Goal: Task Accomplishment & Management: Manage account settings

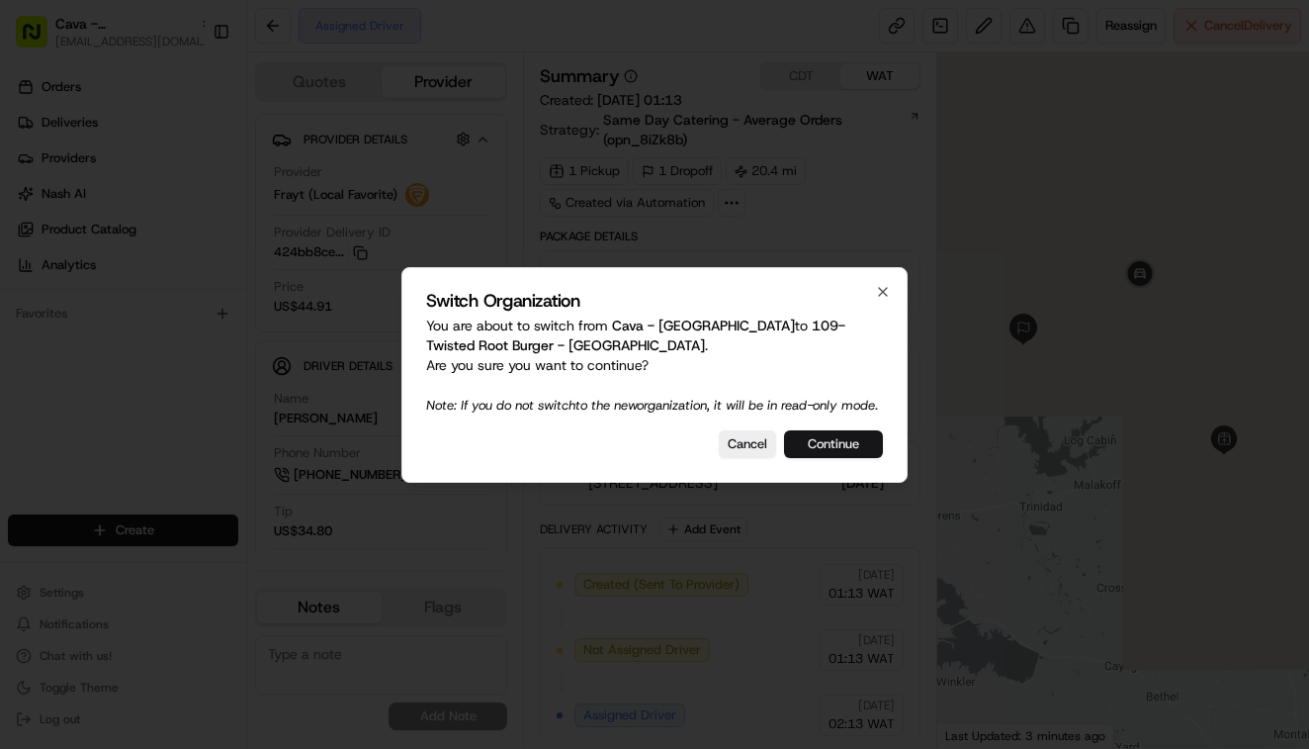
click at [839, 455] on button "Continue" at bounding box center [833, 444] width 99 height 28
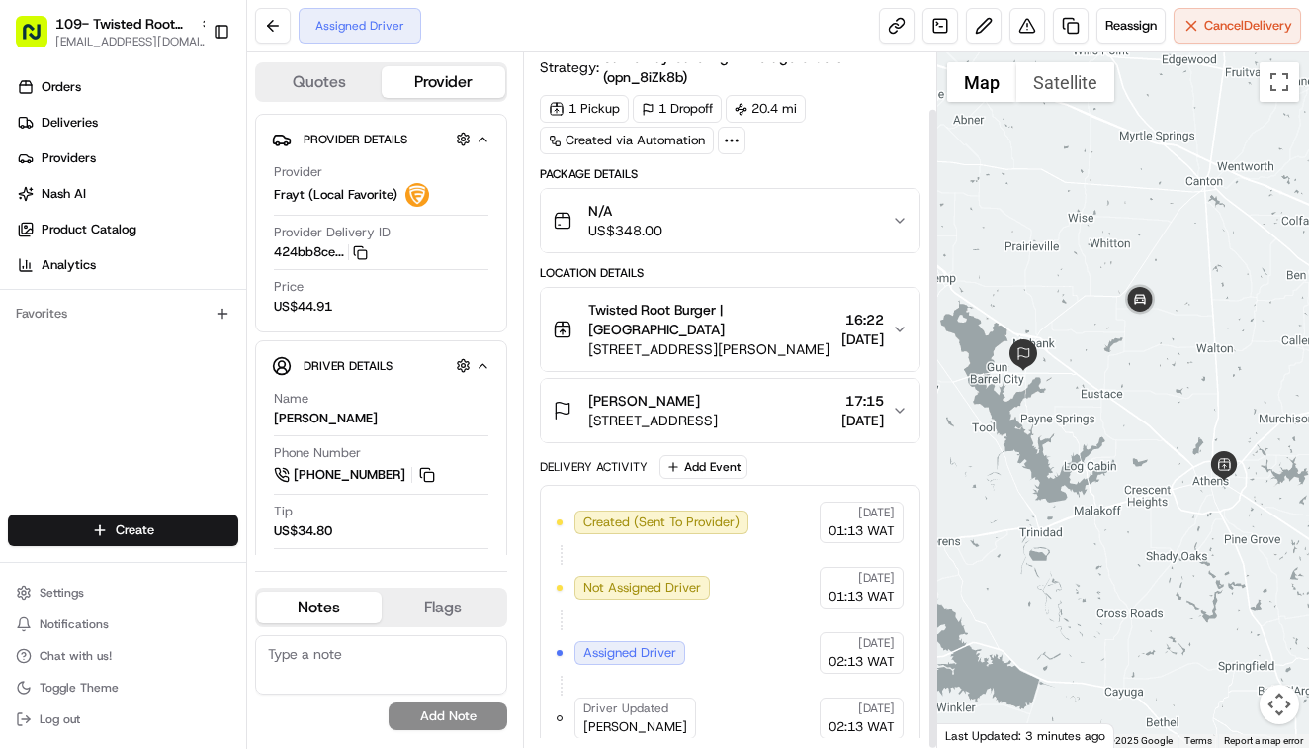
scroll to position [60, 0]
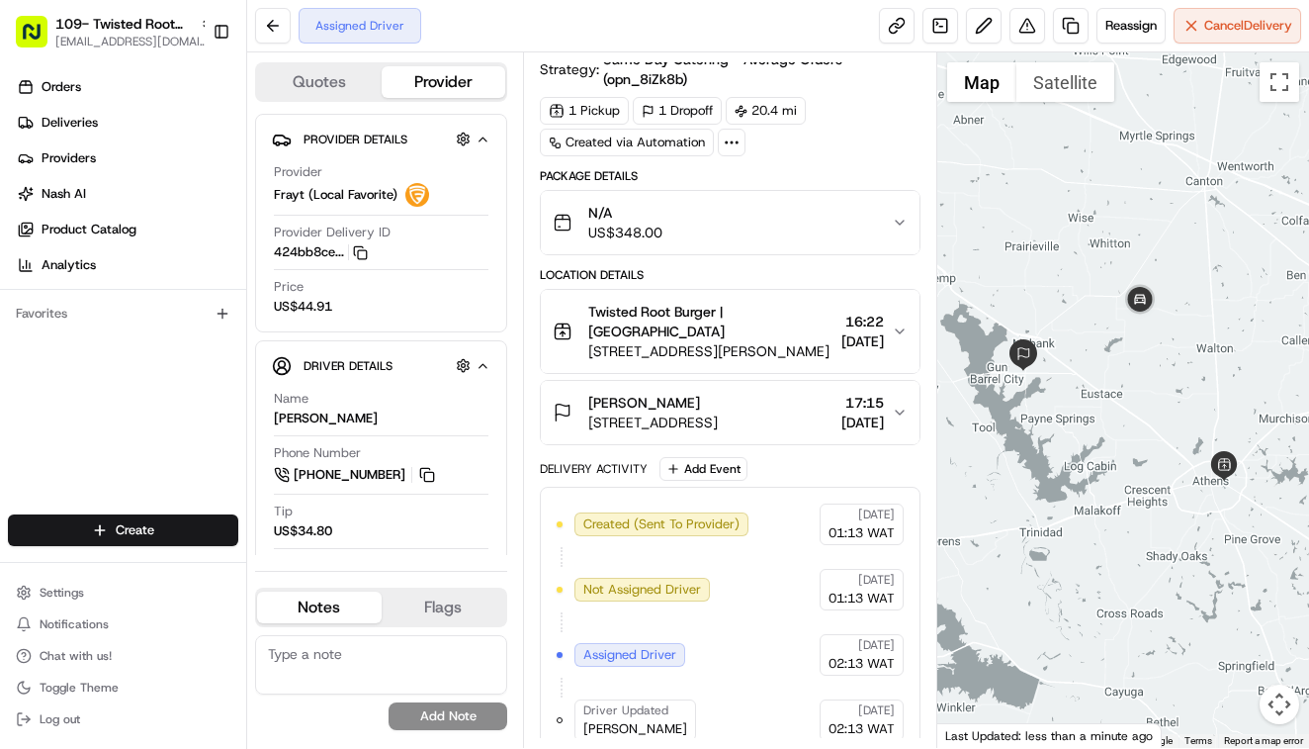
click at [727, 341] on span "[STREET_ADDRESS][PERSON_NAME]" at bounding box center [710, 351] width 245 height 20
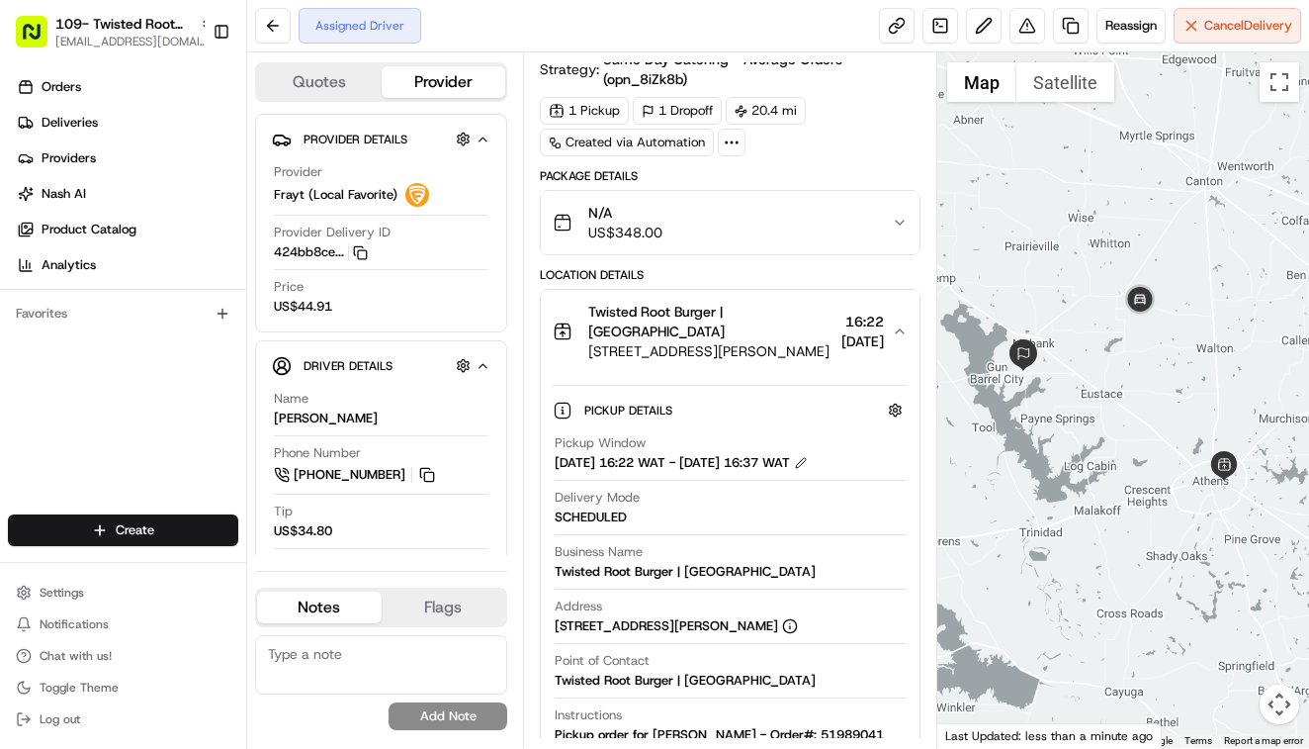
click at [727, 341] on span "[STREET_ADDRESS][PERSON_NAME]" at bounding box center [710, 351] width 245 height 20
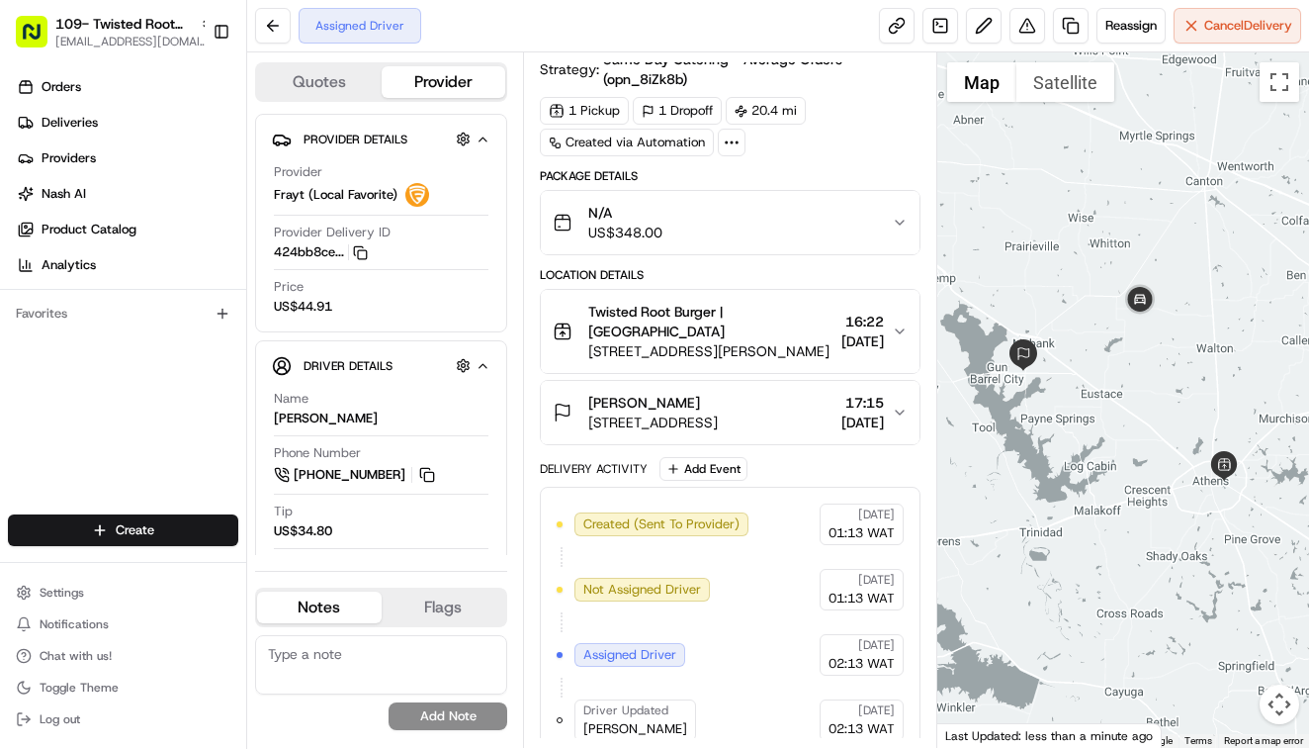
click at [718, 412] on span "[STREET_ADDRESS]" at bounding box center [653, 422] width 130 height 20
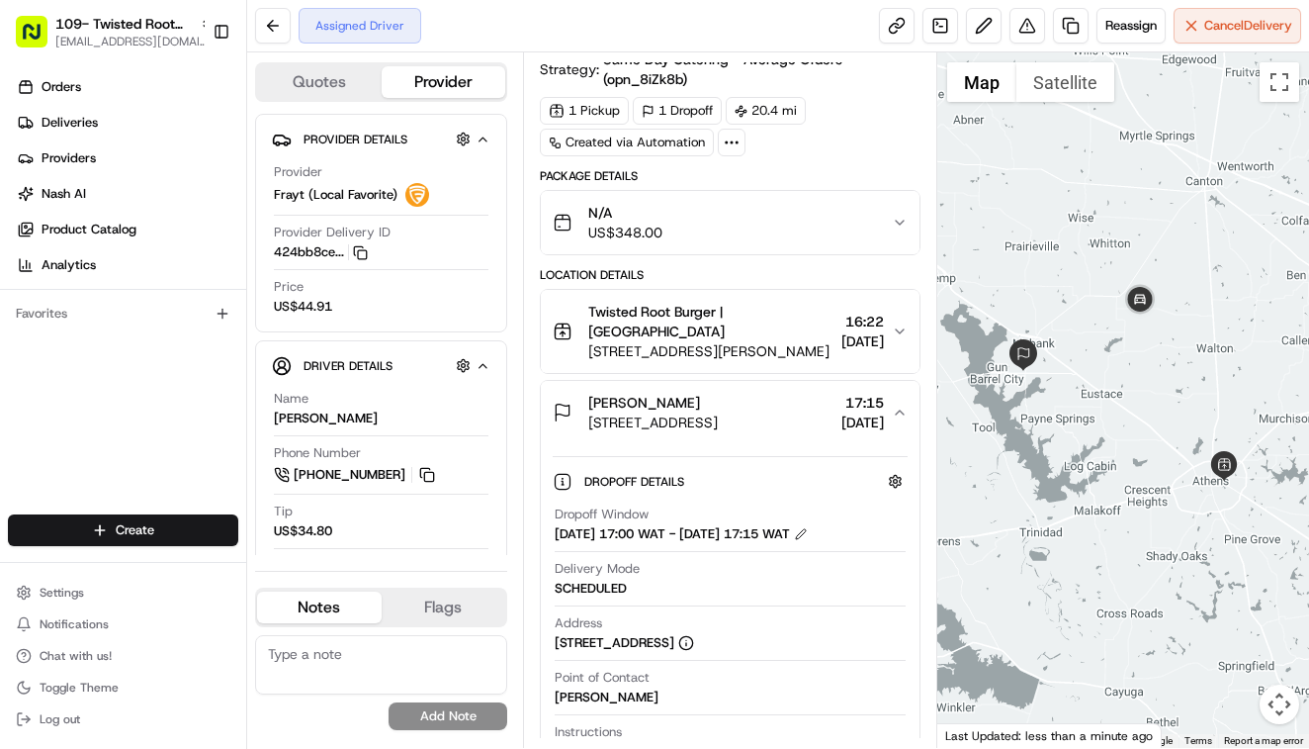
click at [718, 412] on span "[STREET_ADDRESS]" at bounding box center [653, 422] width 130 height 20
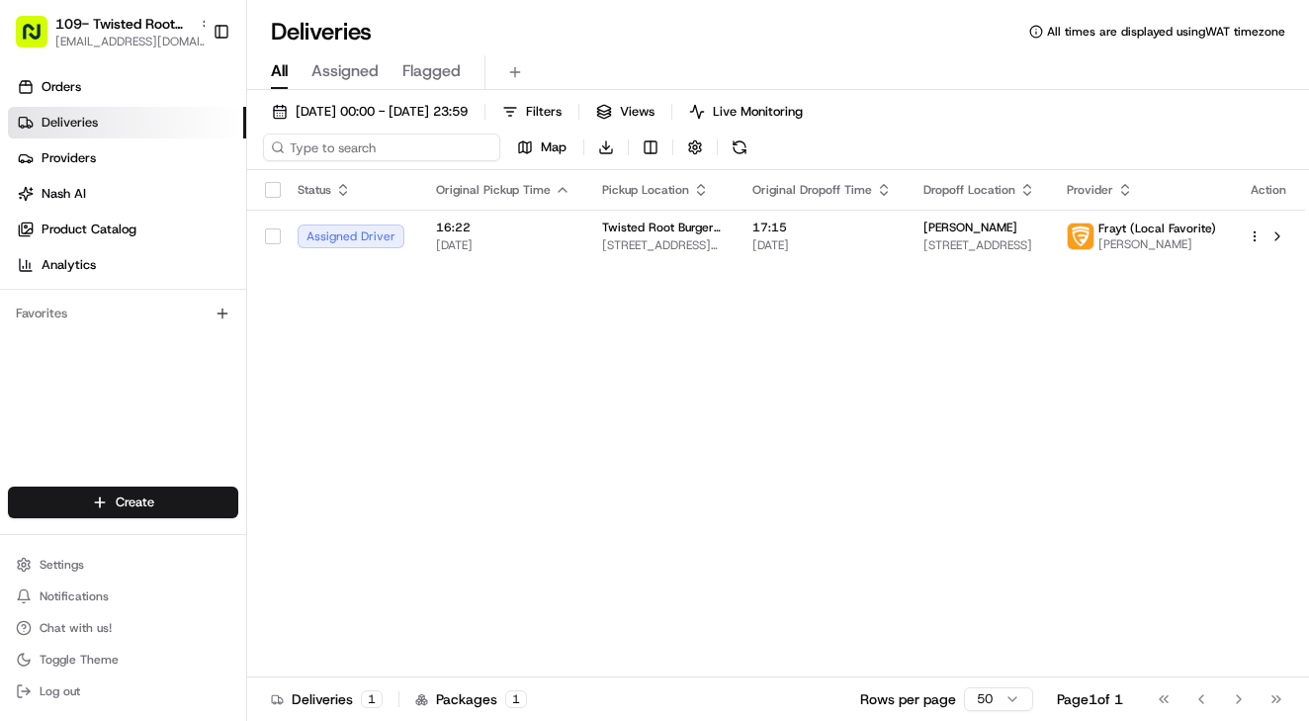
click at [371, 151] on input at bounding box center [381, 148] width 237 height 28
paste input "org_5GPvkR"
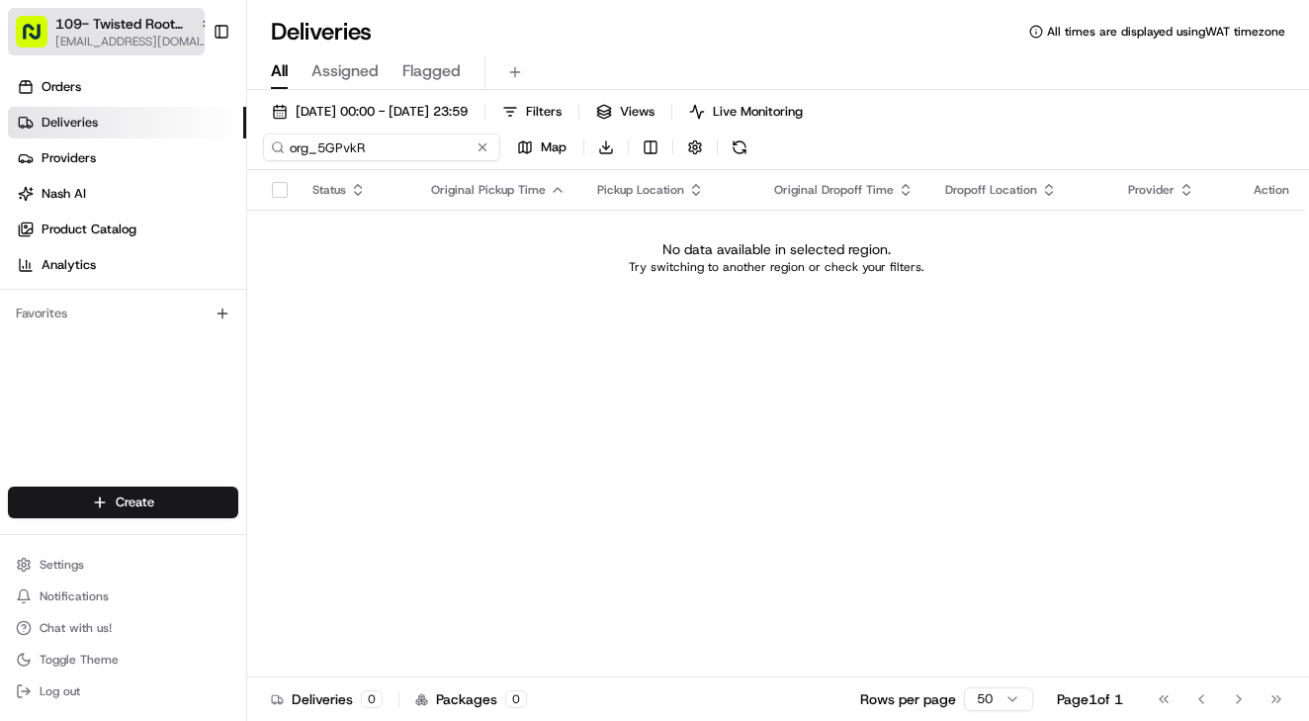
type input "org_5GPvkR"
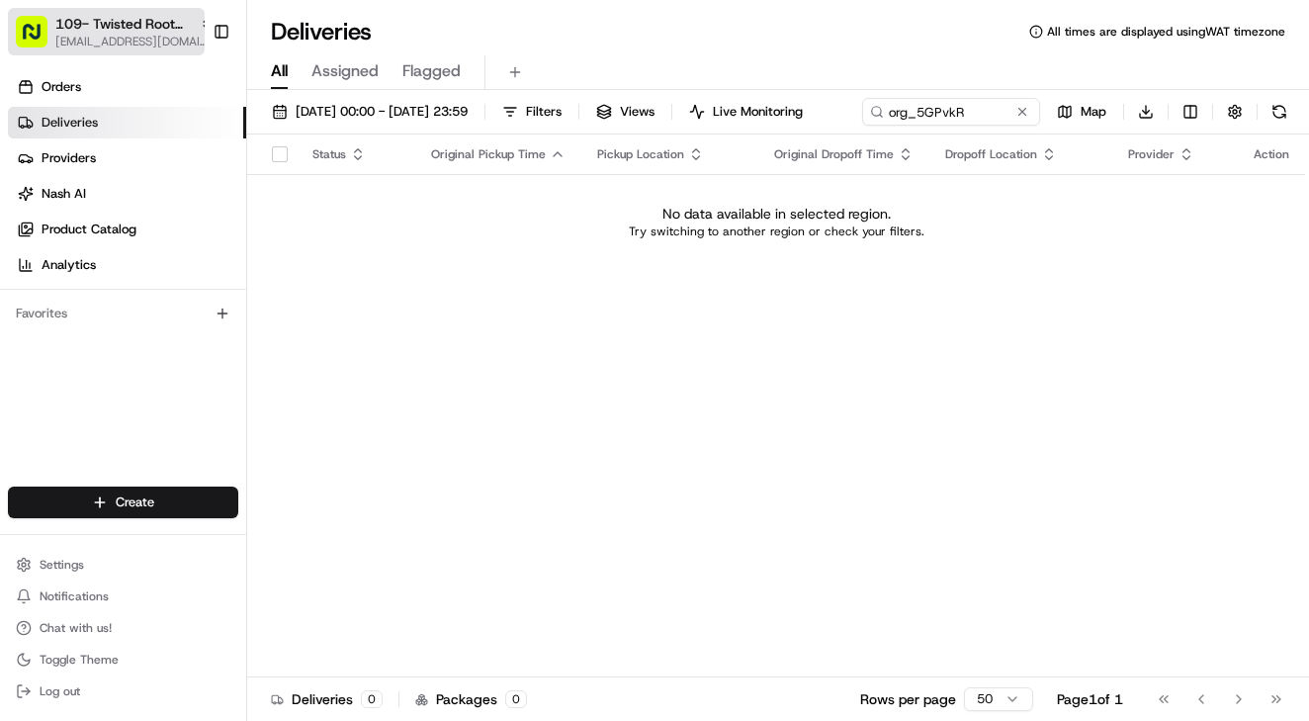
click at [142, 33] on span "109- Twisted Root Burger - [GEOGRAPHIC_DATA]" at bounding box center [123, 24] width 136 height 20
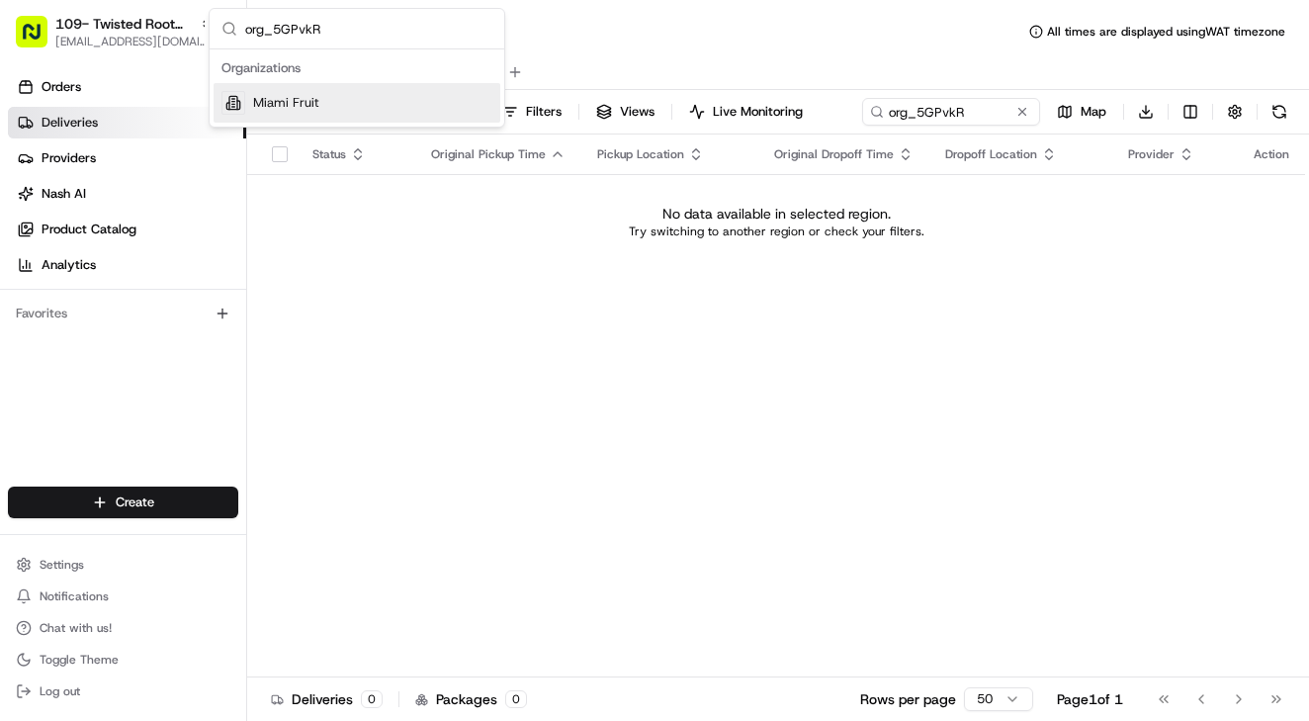
type input "org_5GPvkR"
click at [287, 111] on span "Miami Fruit" at bounding box center [286, 103] width 66 height 18
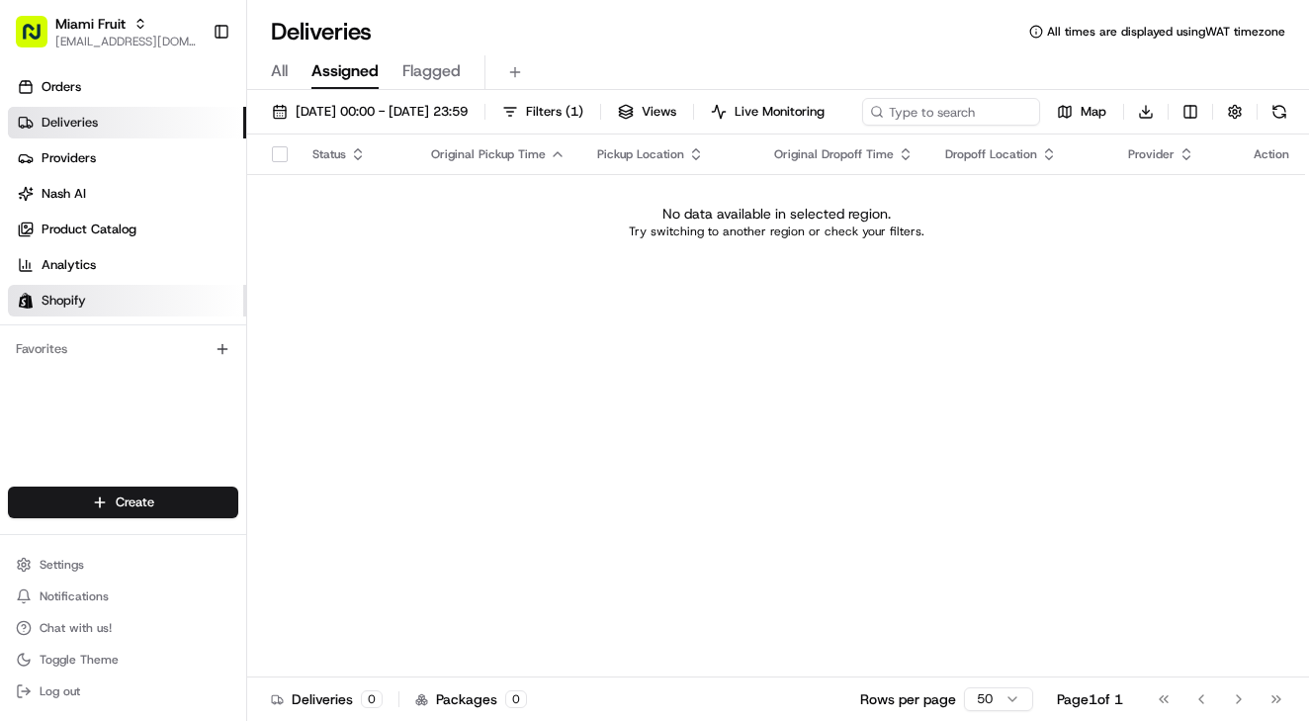
click at [55, 296] on span "Shopify" at bounding box center [64, 301] width 45 height 18
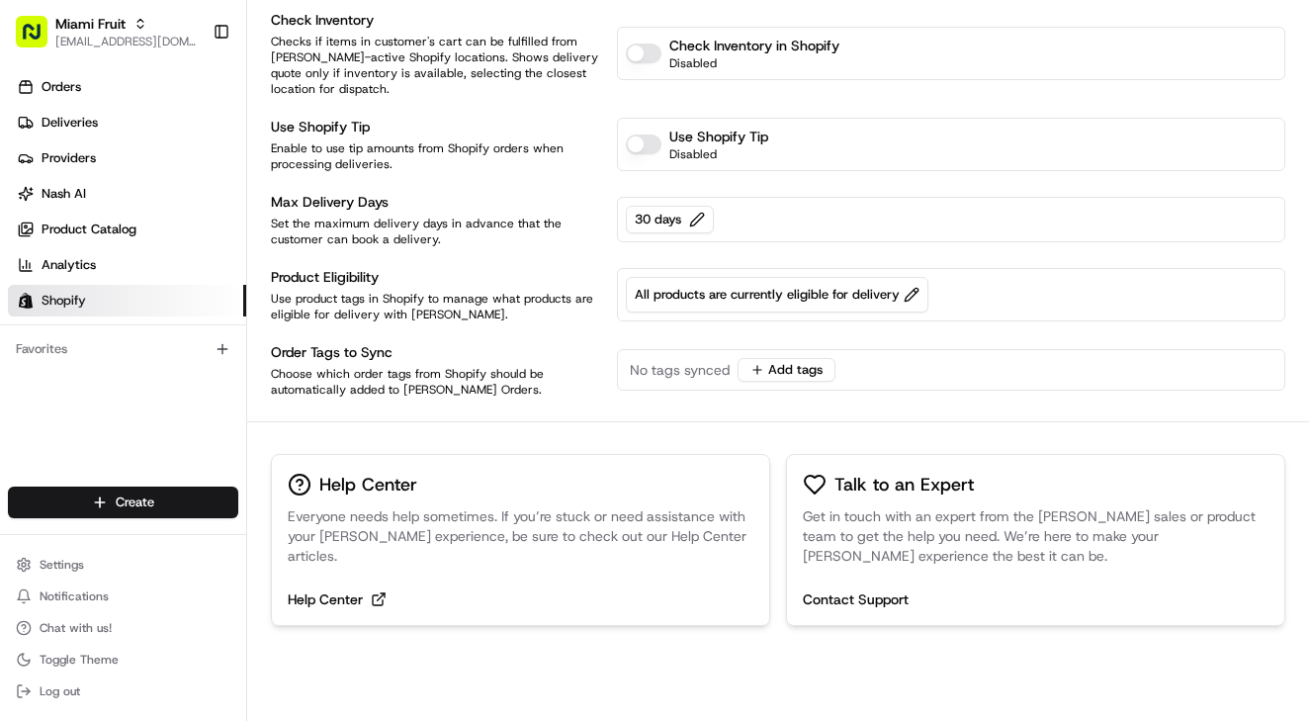
scroll to position [455, 0]
click at [31, 560] on icon at bounding box center [24, 565] width 16 height 16
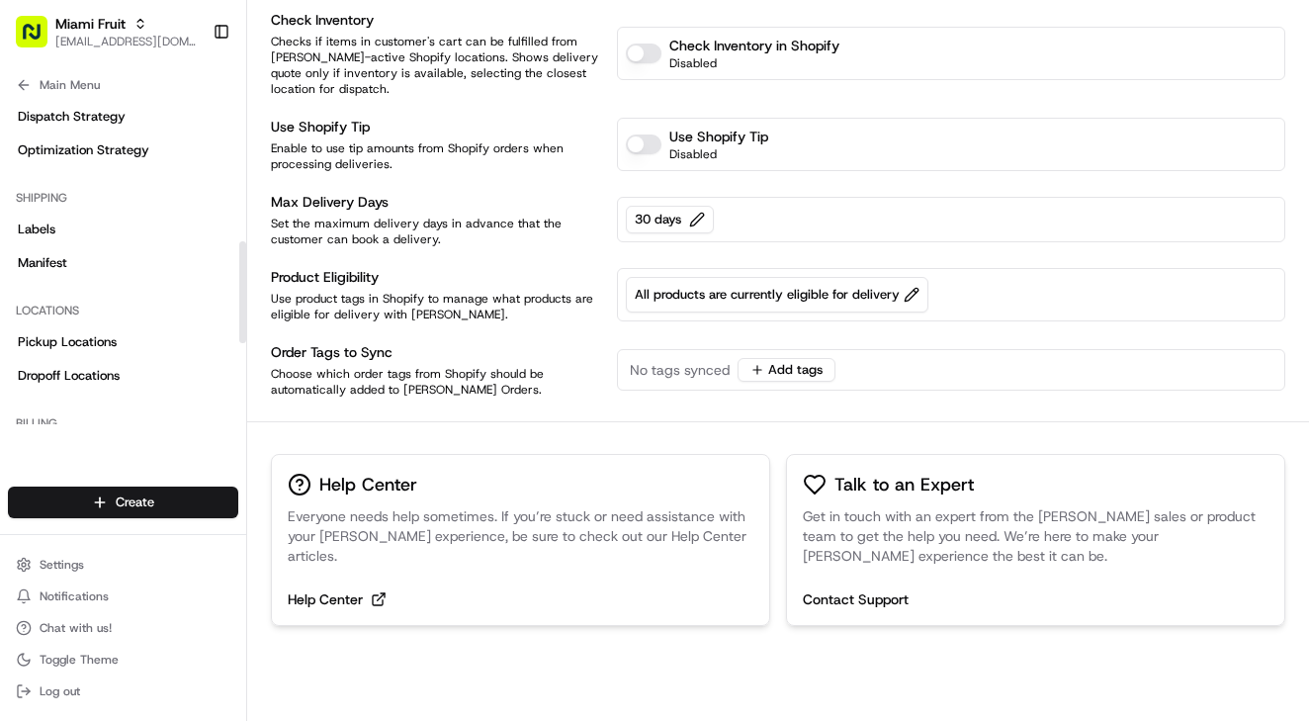
scroll to position [462, 0]
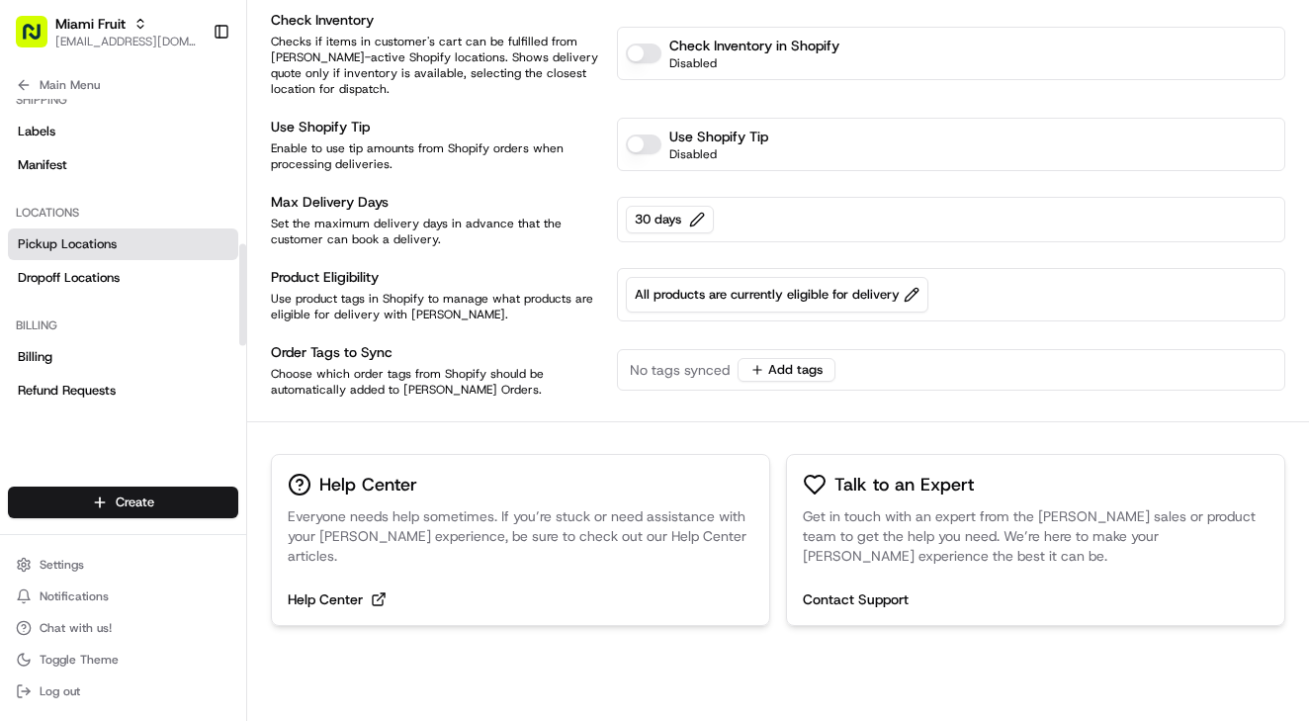
click at [94, 238] on span "Pickup Locations" at bounding box center [67, 244] width 99 height 18
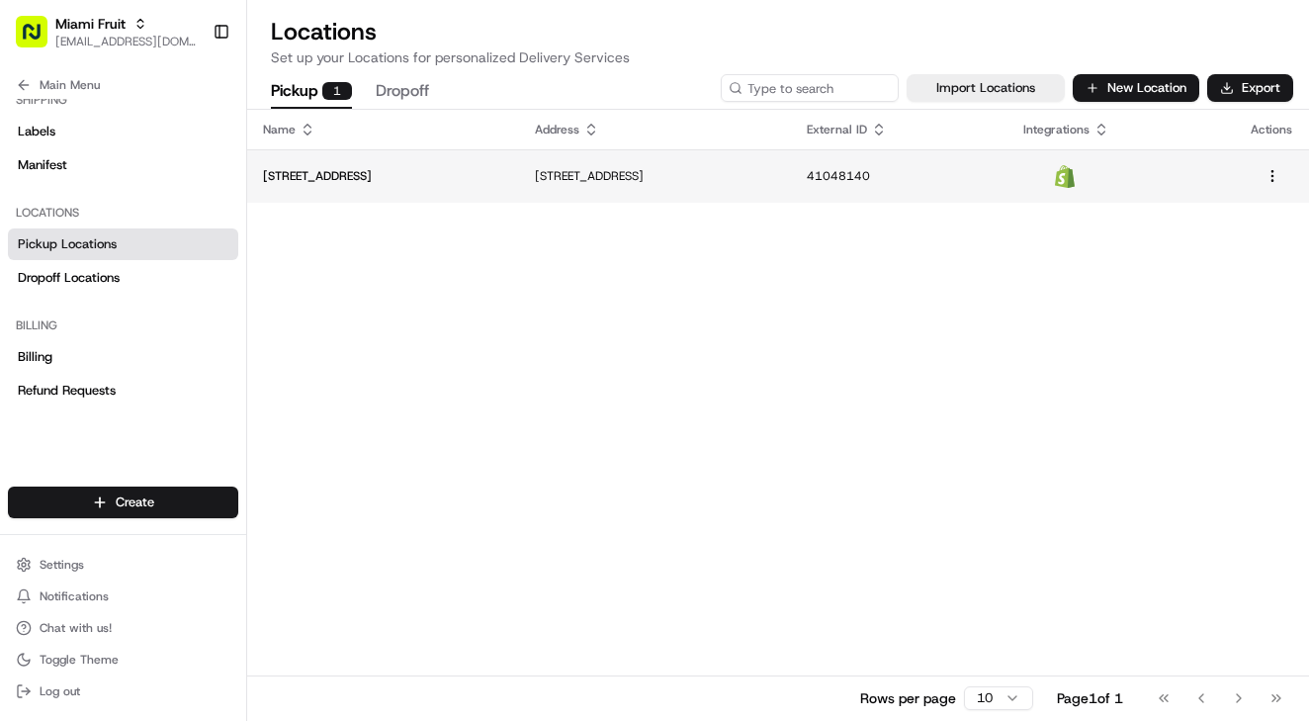
click at [464, 169] on p "[STREET_ADDRESS]" at bounding box center [383, 176] width 240 height 16
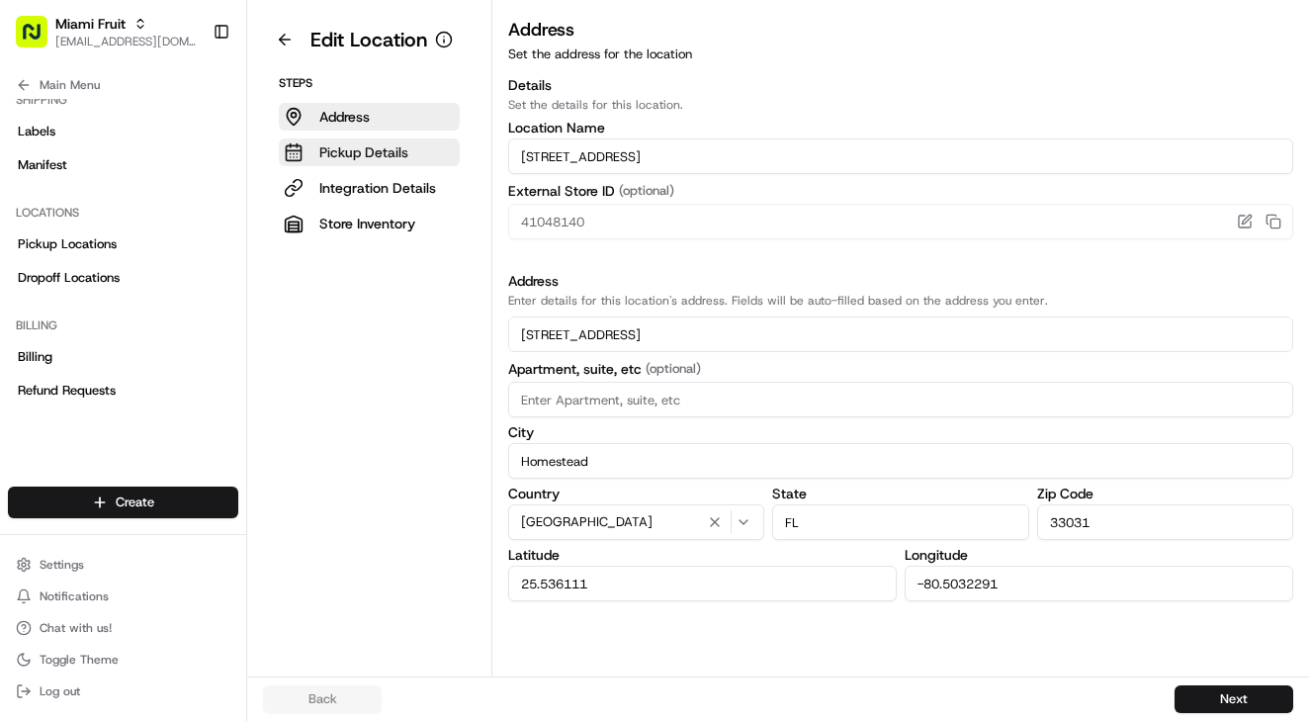
click at [368, 154] on p "Pickup Details" at bounding box center [363, 152] width 89 height 20
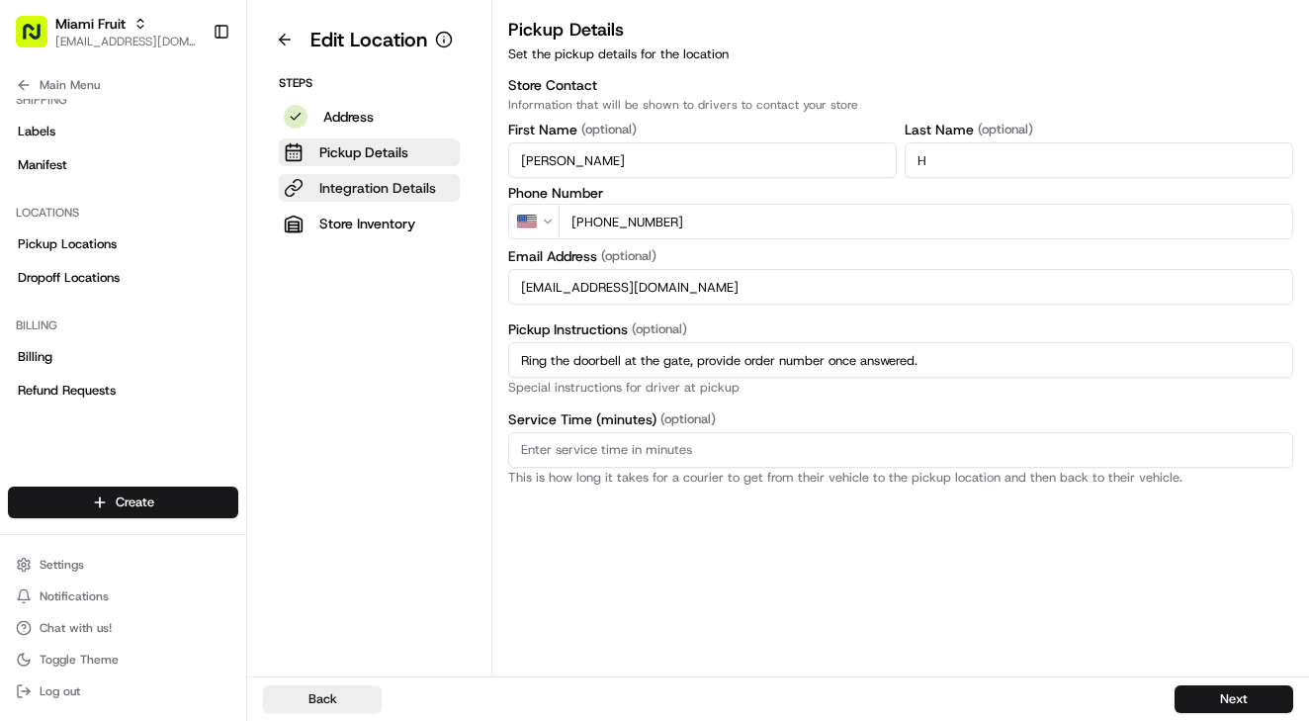
click at [381, 182] on p "Integration Details" at bounding box center [377, 188] width 117 height 20
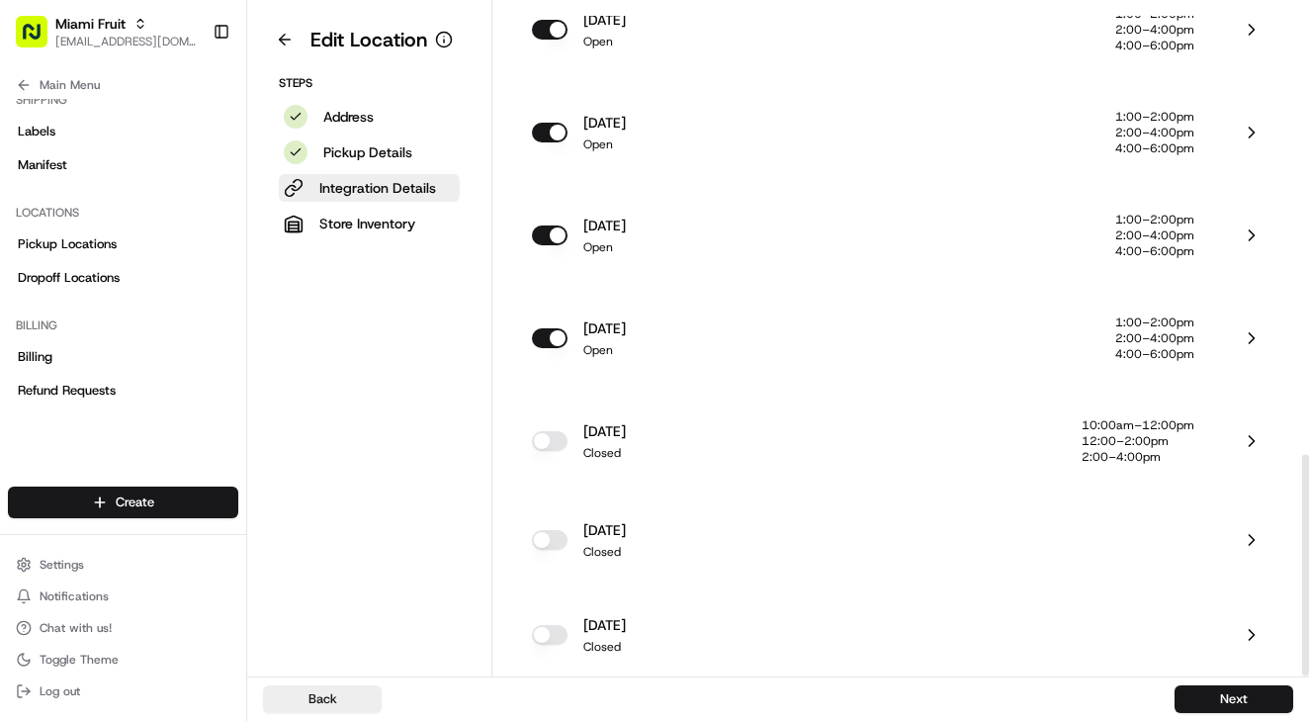
scroll to position [1353, 0]
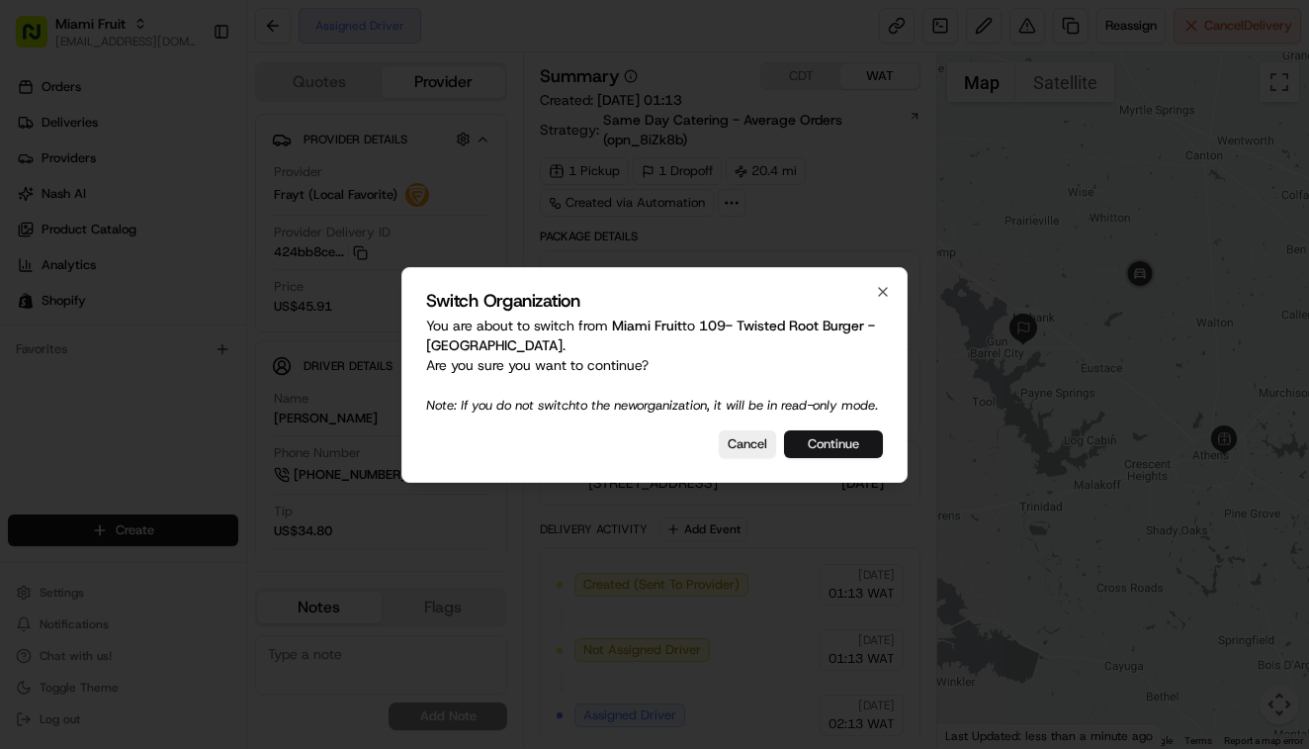
click at [832, 458] on button "Continue" at bounding box center [833, 444] width 99 height 28
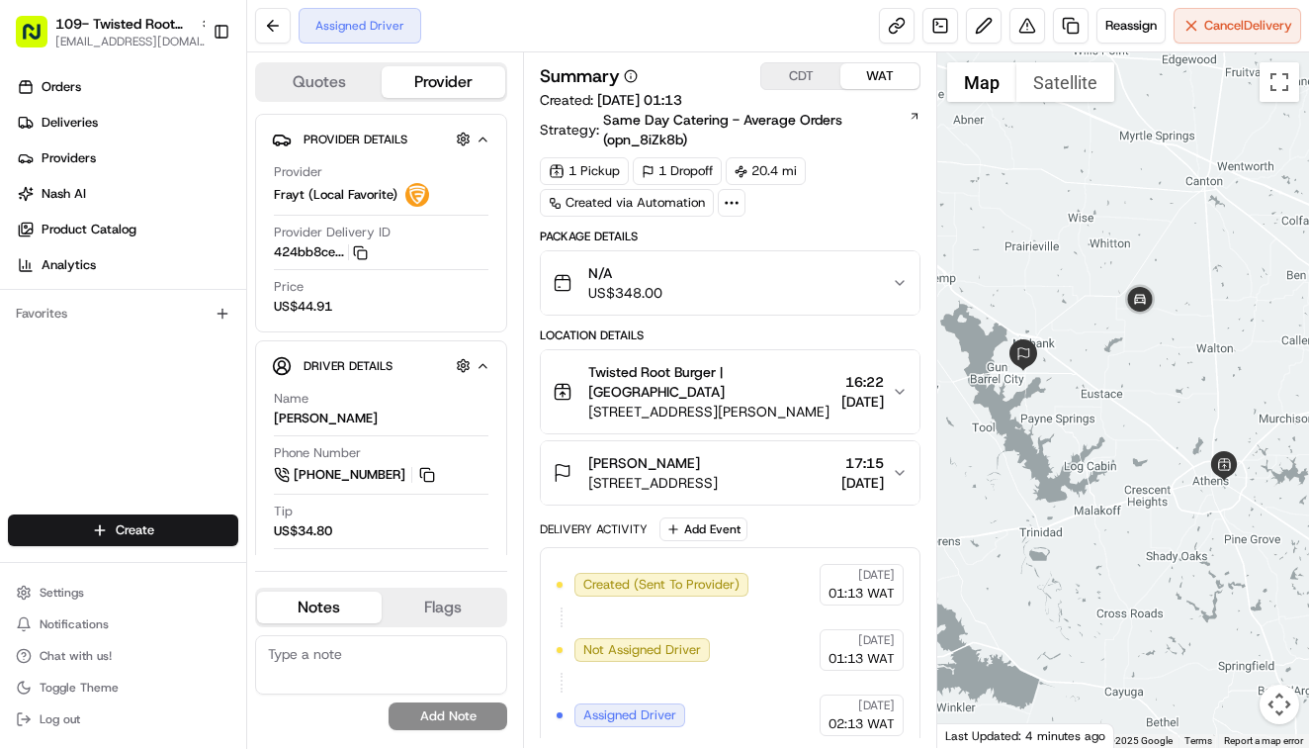
click at [842, 392] on span "[DATE]" at bounding box center [863, 402] width 43 height 20
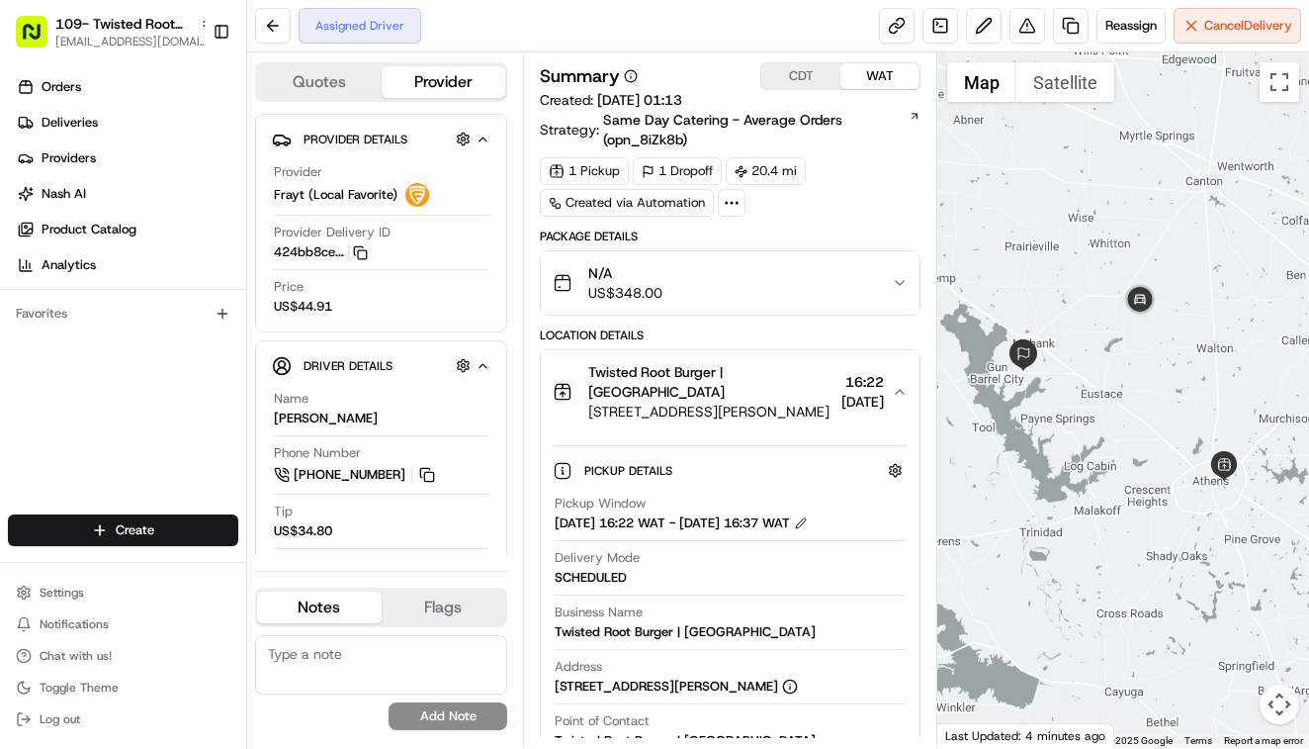
click at [842, 392] on span "[DATE]" at bounding box center [863, 402] width 43 height 20
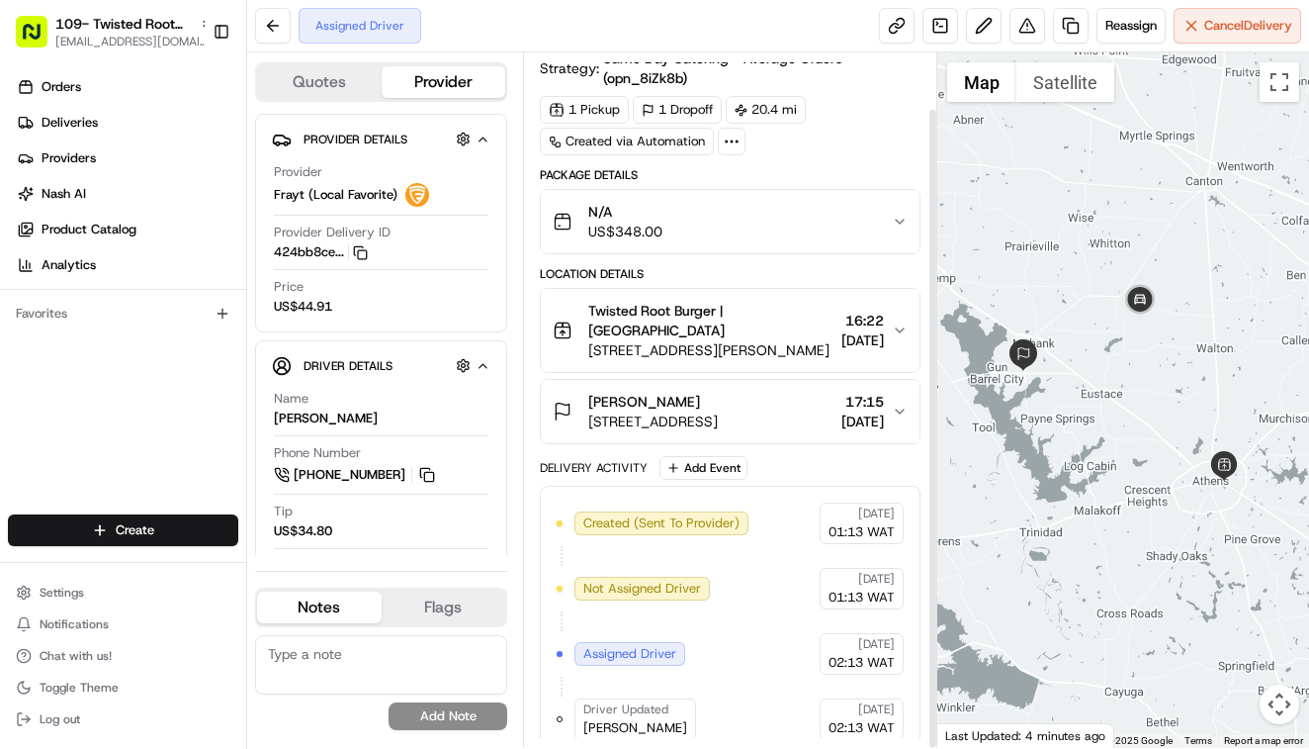
scroll to position [60, 0]
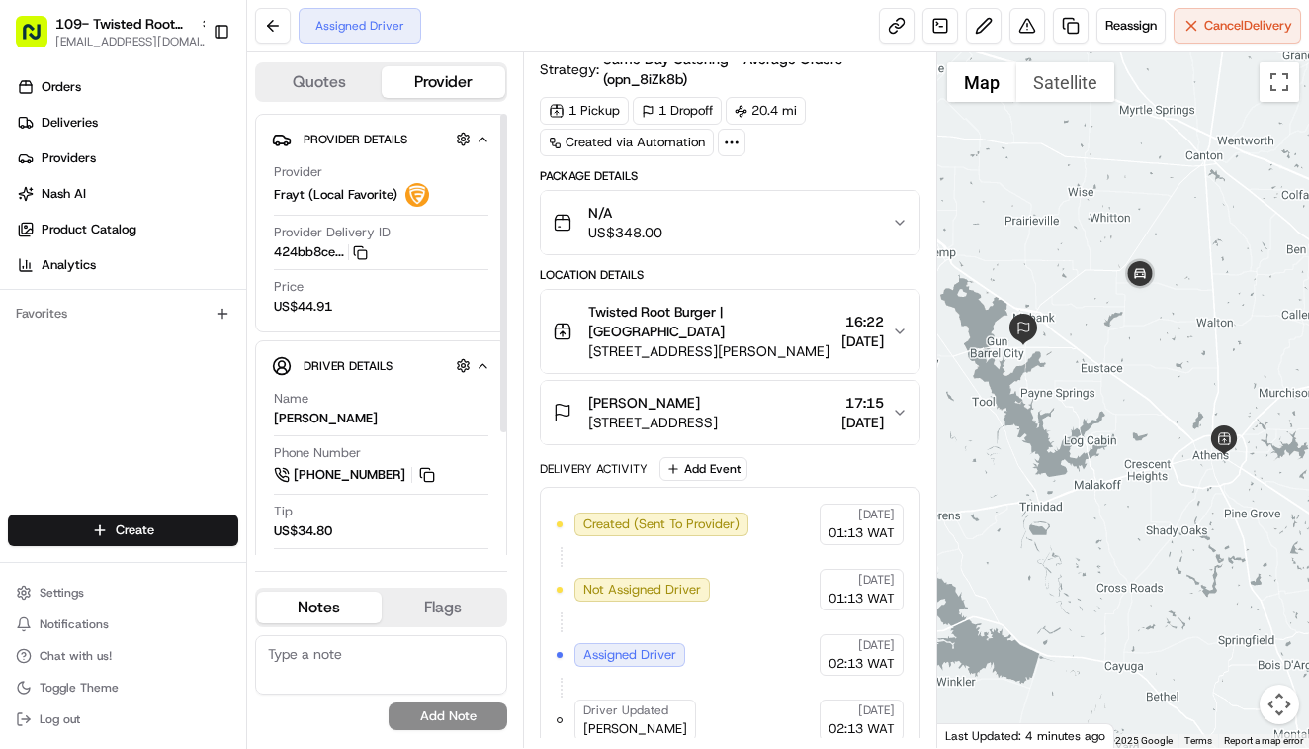
click at [775, 205] on div "N/A US$348.00" at bounding box center [722, 223] width 339 height 40
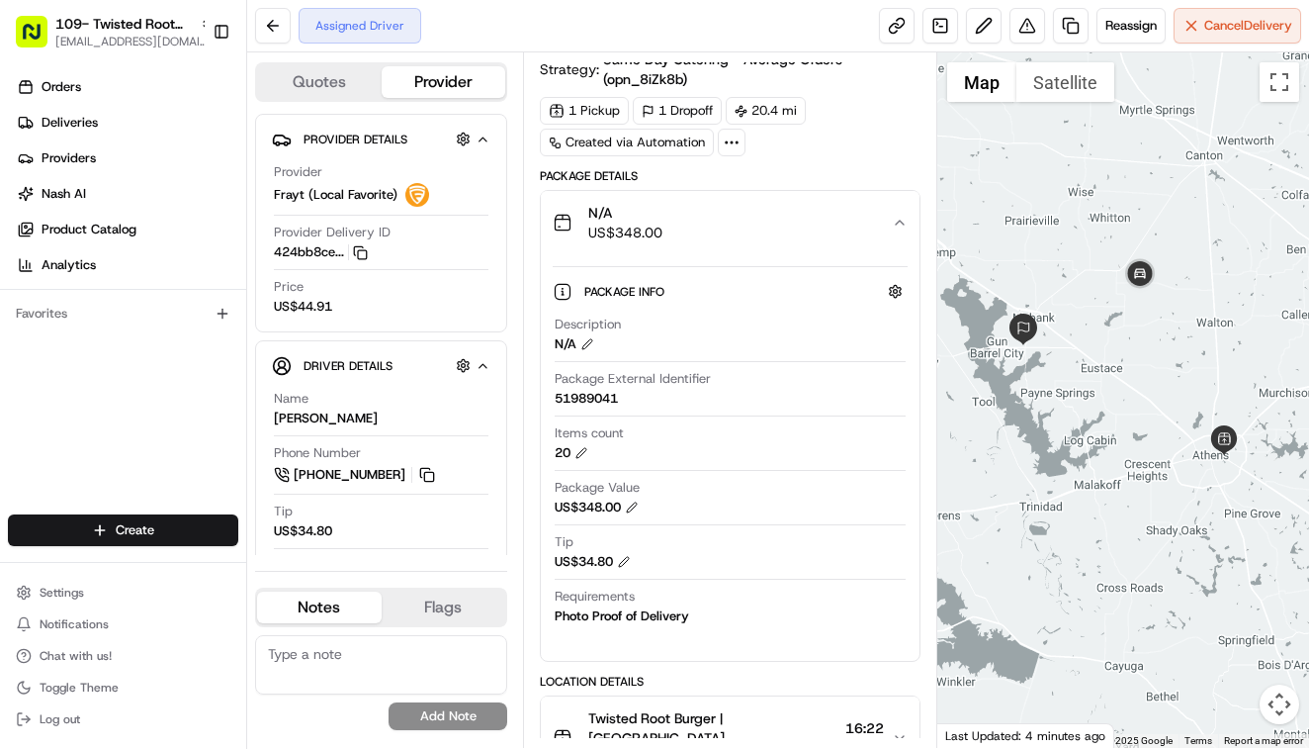
click at [568, 400] on div "51989041" at bounding box center [586, 399] width 63 height 18
copy div "51989041"
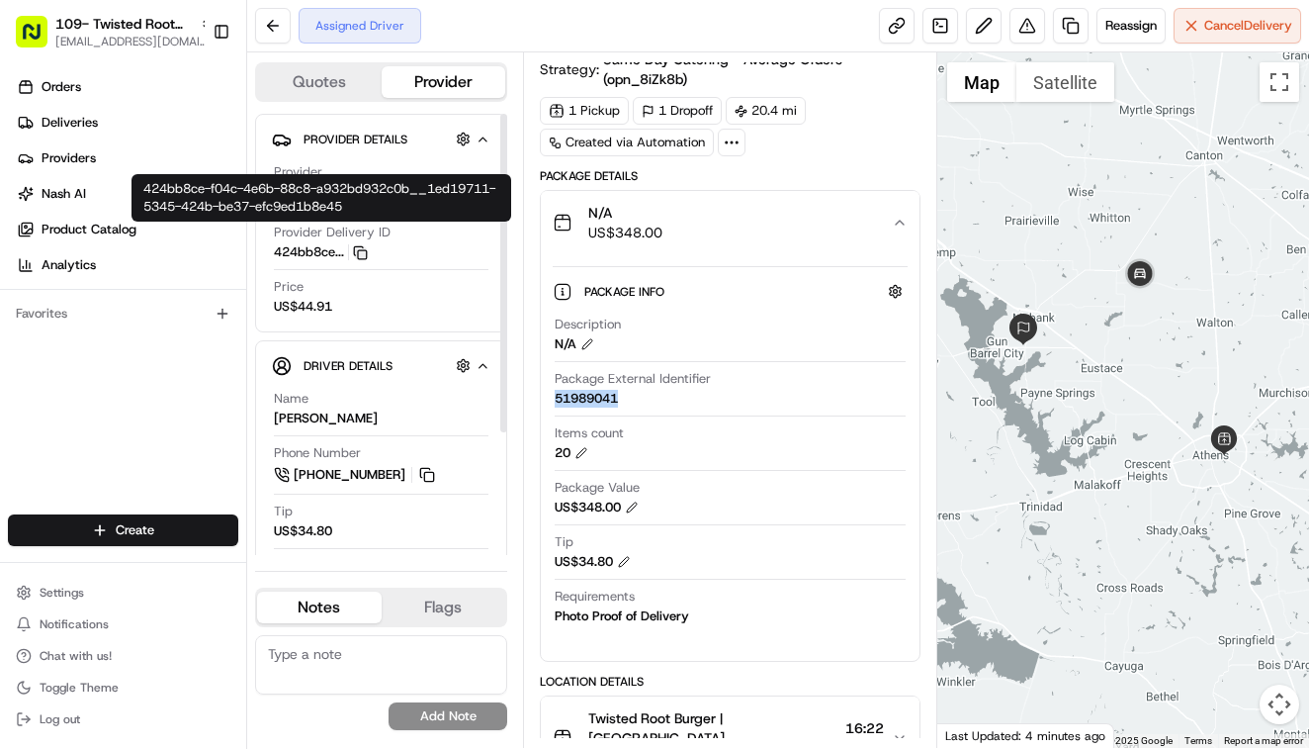
click at [366, 255] on icon "button" at bounding box center [360, 252] width 15 height 15
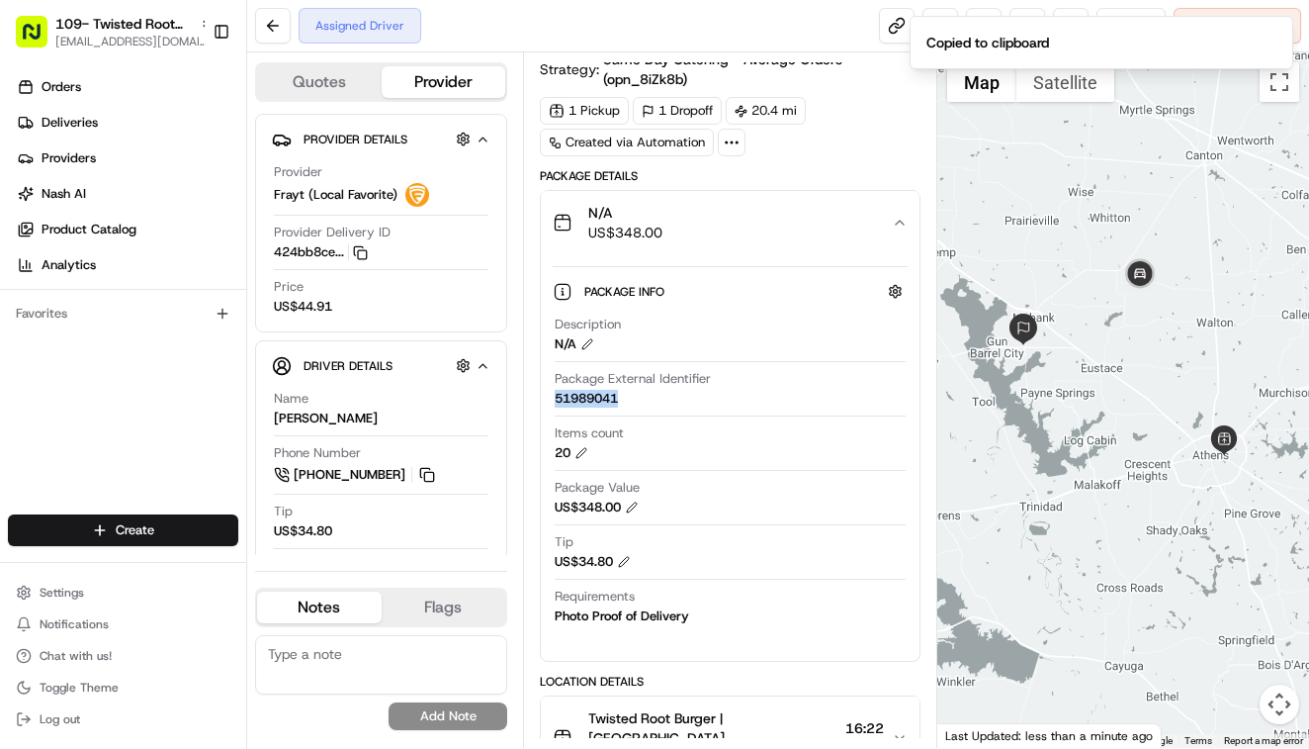
click at [733, 215] on div "N/A US$348.00" at bounding box center [722, 223] width 339 height 40
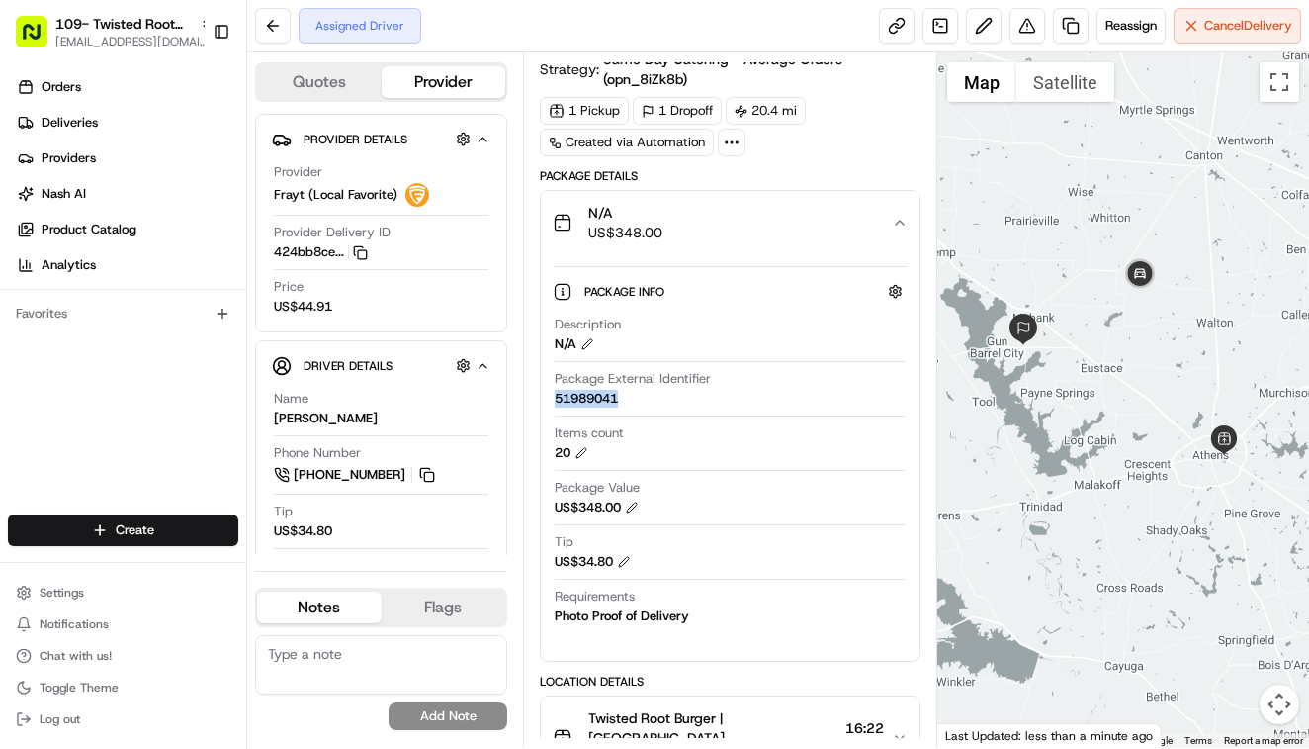
click at [733, 215] on div "N/A US$348.00" at bounding box center [722, 223] width 339 height 40
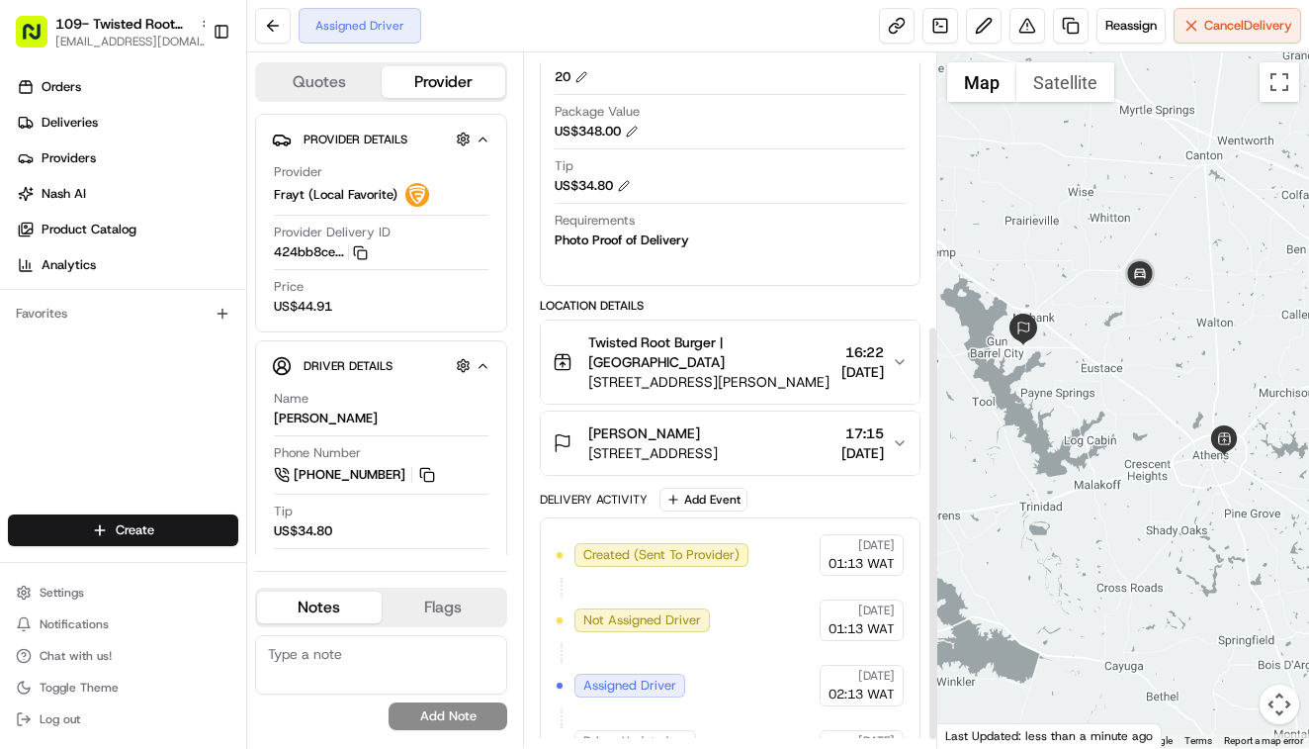
scroll to position [452, 0]
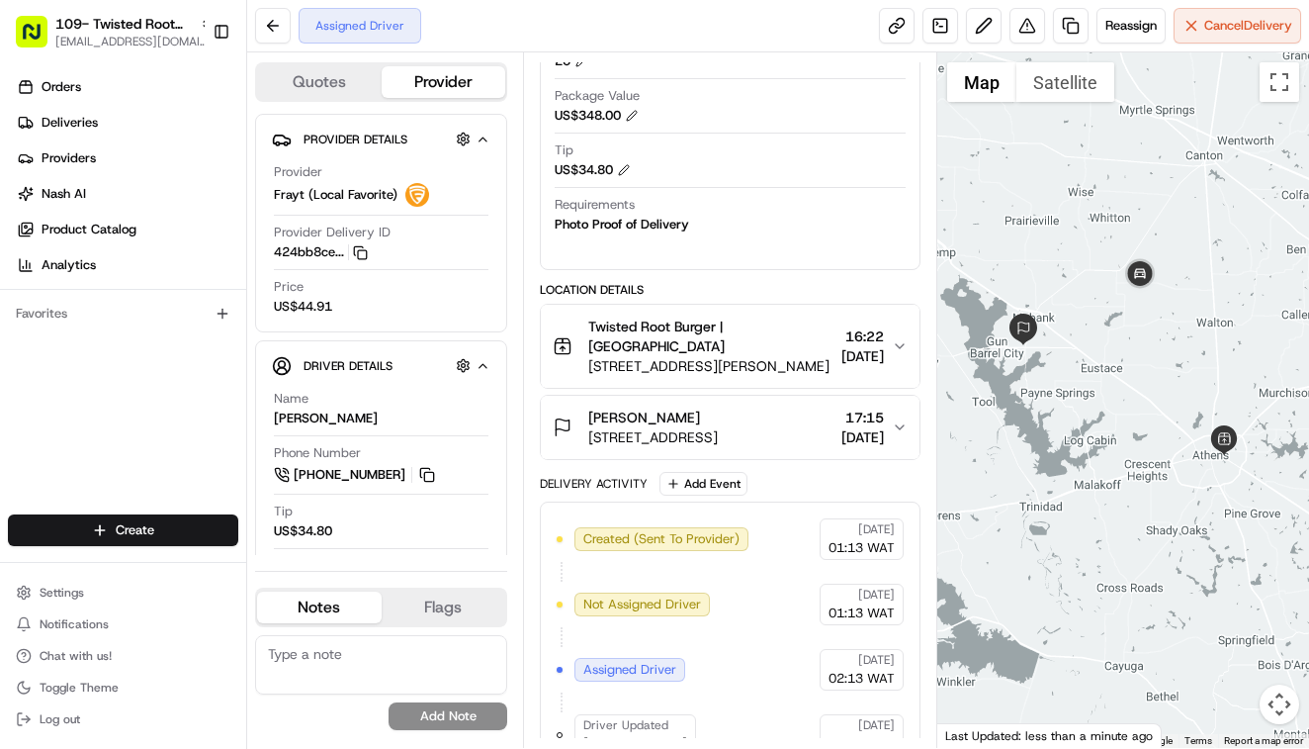
click at [758, 356] on span "[STREET_ADDRESS][PERSON_NAME]" at bounding box center [710, 366] width 245 height 20
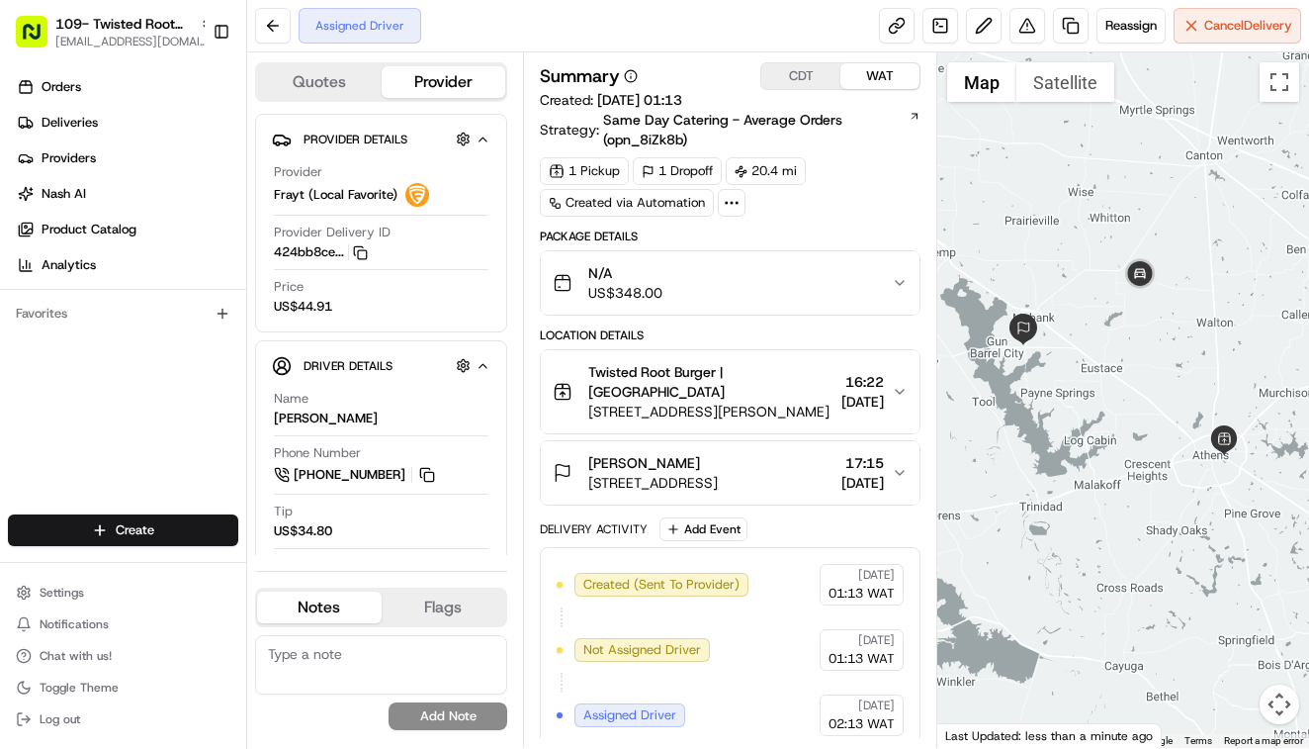
click at [758, 360] on button "Twisted Root Burger | Athens 1012 E Tyler St bldg a, Athens, TX 75751, USA 16:2…" at bounding box center [730, 391] width 379 height 83
click at [732, 402] on span "[STREET_ADDRESS][PERSON_NAME]" at bounding box center [710, 412] width 245 height 20
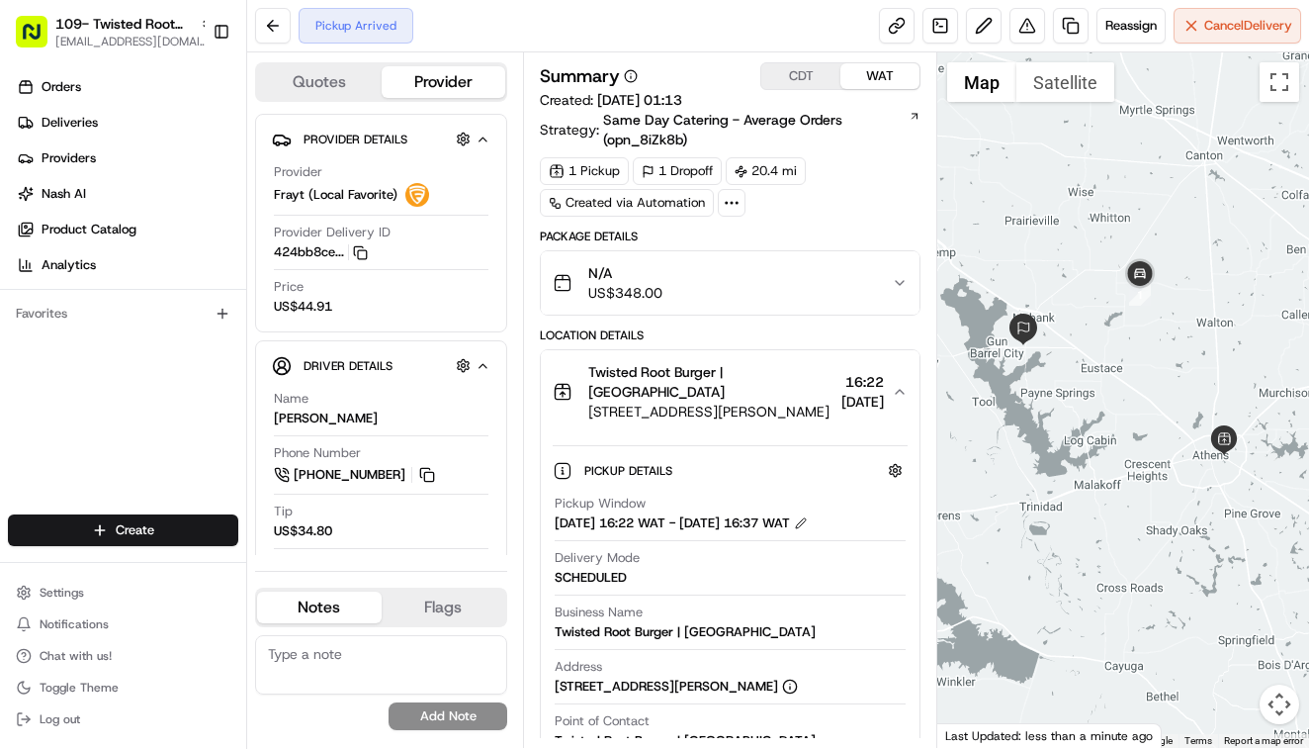
click at [774, 402] on span "[STREET_ADDRESS][PERSON_NAME]" at bounding box center [710, 412] width 245 height 20
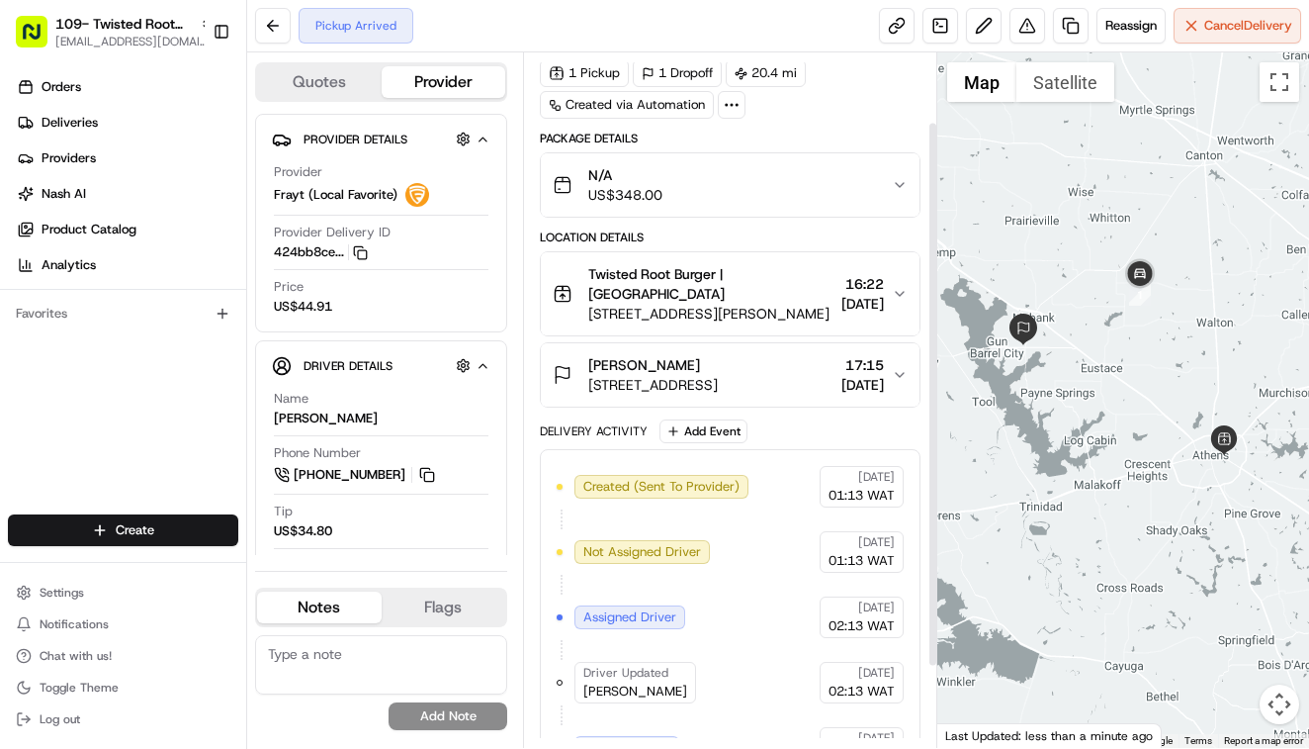
scroll to position [88, 0]
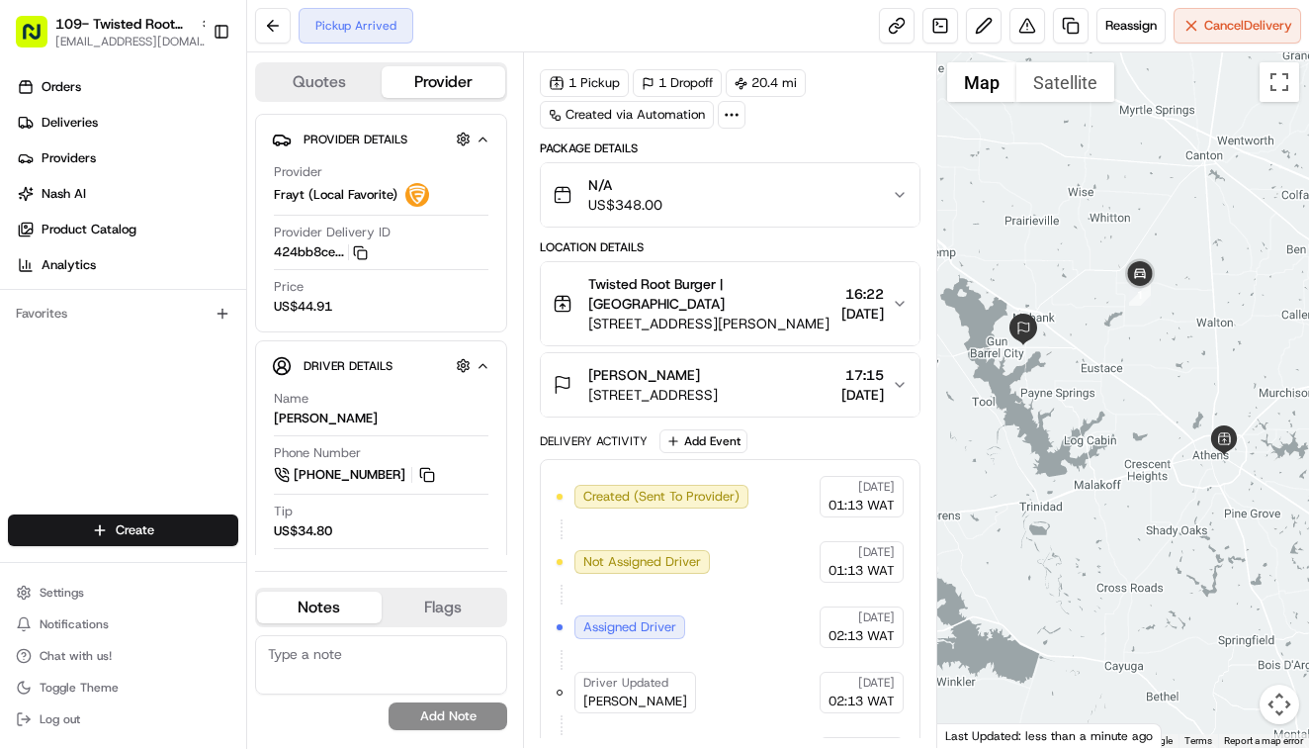
click at [766, 313] on span "[STREET_ADDRESS][PERSON_NAME]" at bounding box center [710, 323] width 245 height 20
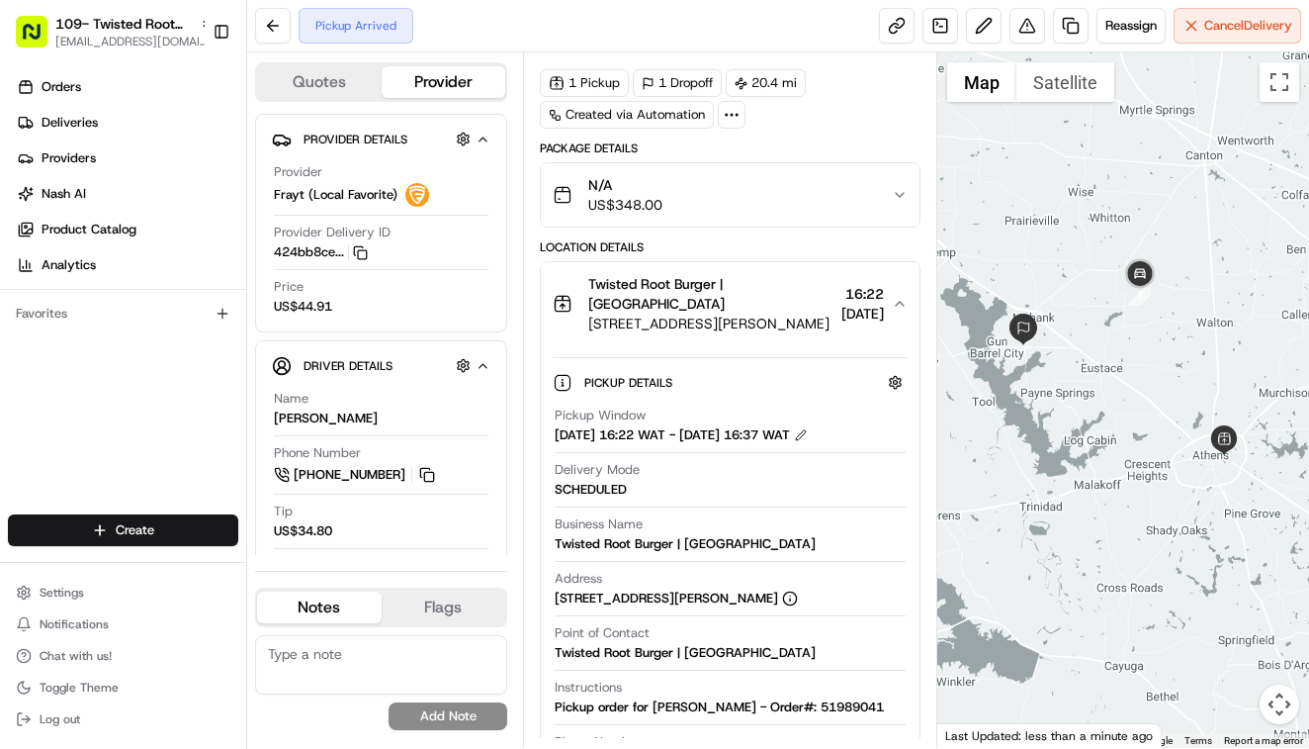
click at [766, 313] on span "[STREET_ADDRESS][PERSON_NAME]" at bounding box center [710, 323] width 245 height 20
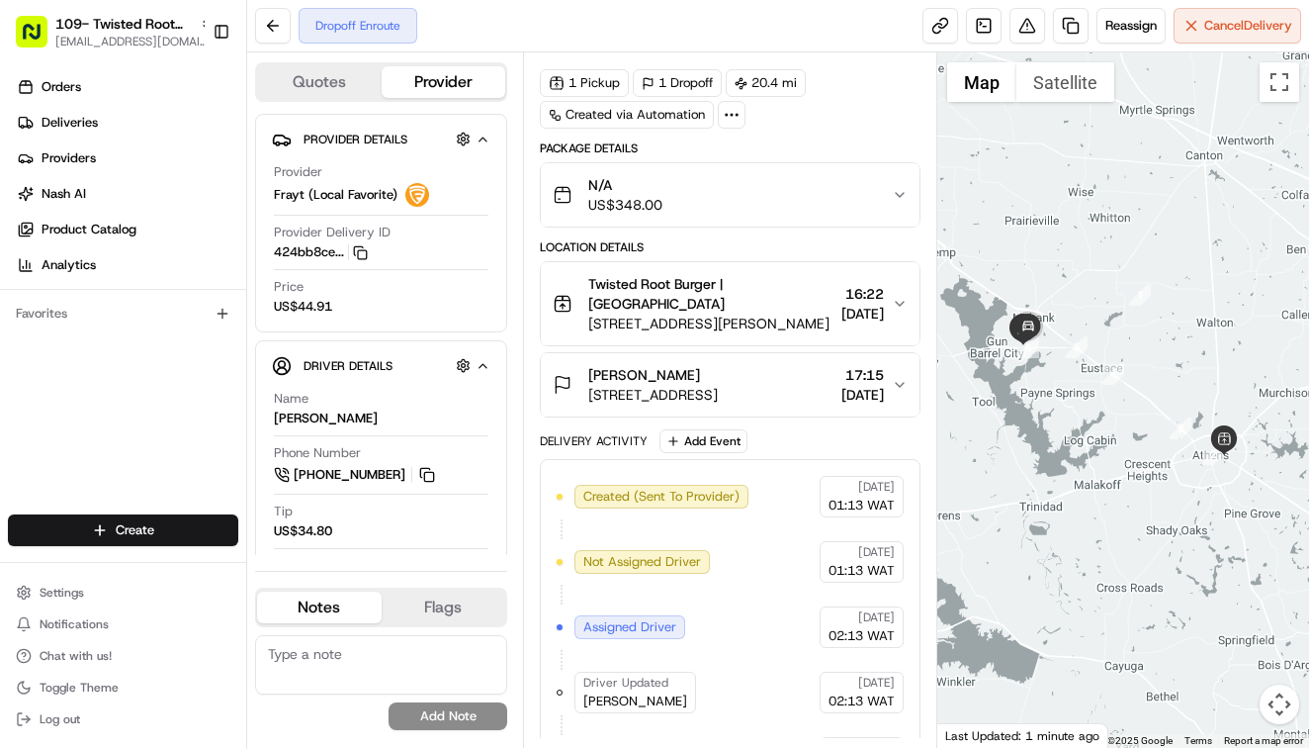
click at [718, 385] on span "[STREET_ADDRESS]" at bounding box center [653, 395] width 130 height 20
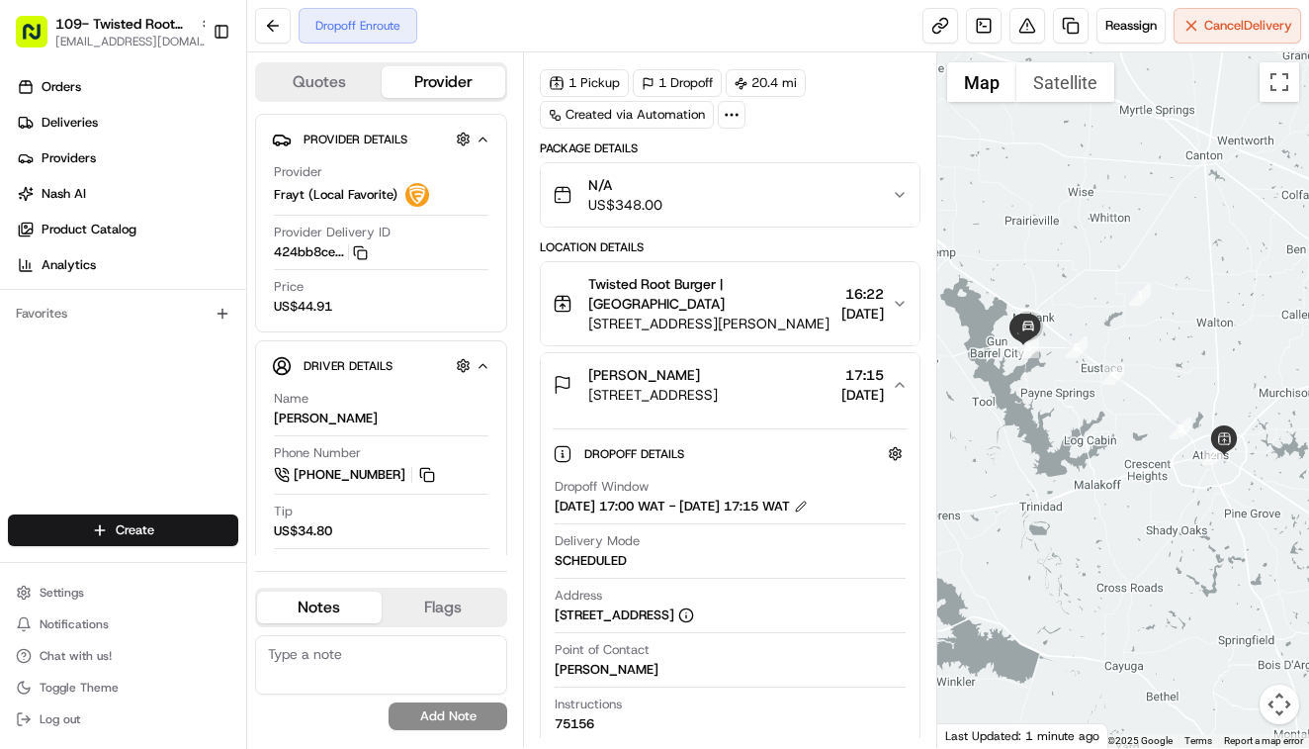
click at [718, 385] on span "[STREET_ADDRESS]" at bounding box center [653, 395] width 130 height 20
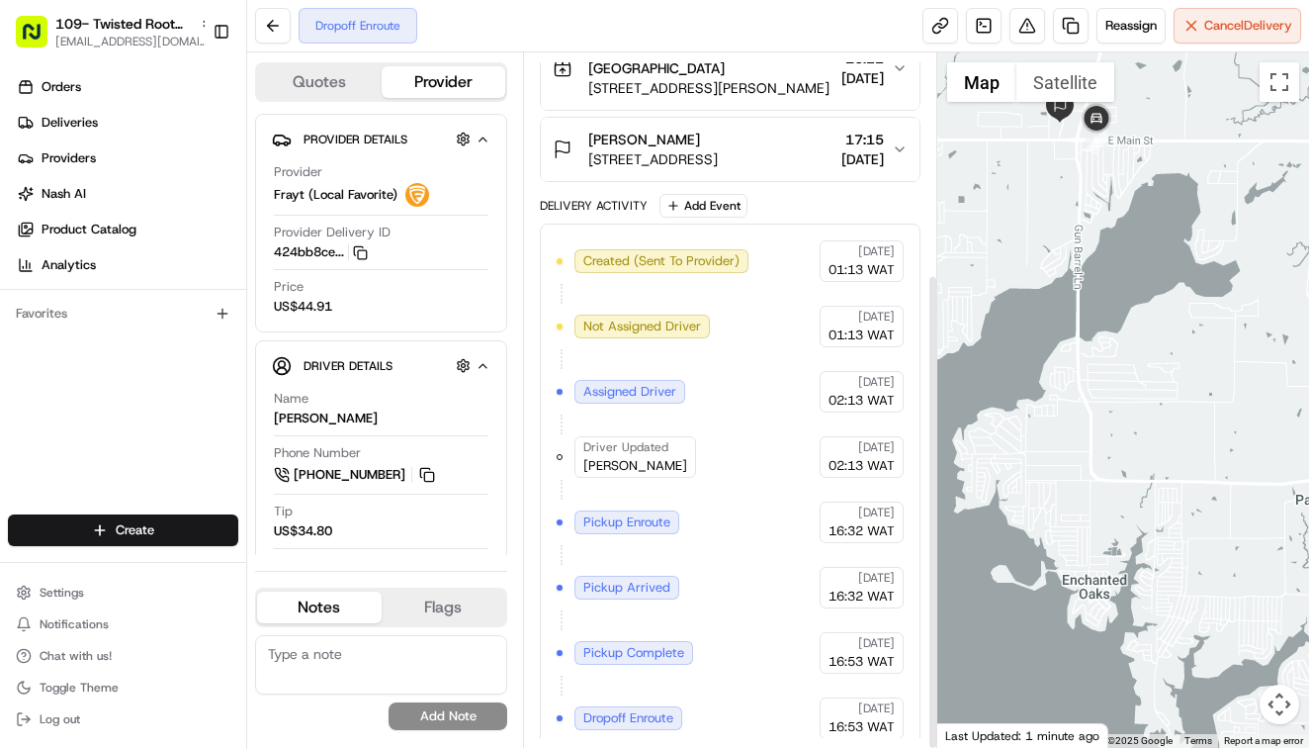
scroll to position [321, 0]
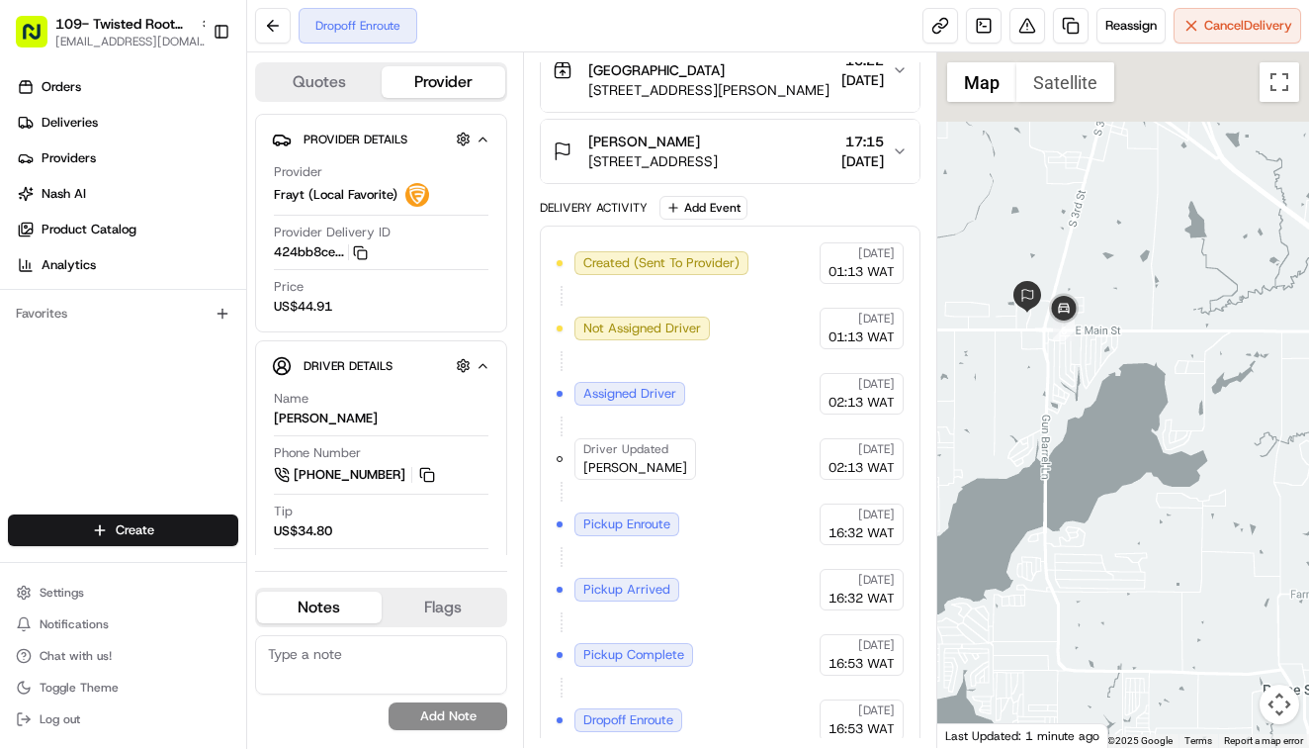
drag, startPoint x: 1031, startPoint y: 251, endPoint x: 993, endPoint y: 458, distance: 210.3
click at [993, 458] on div at bounding box center [1124, 399] width 372 height 695
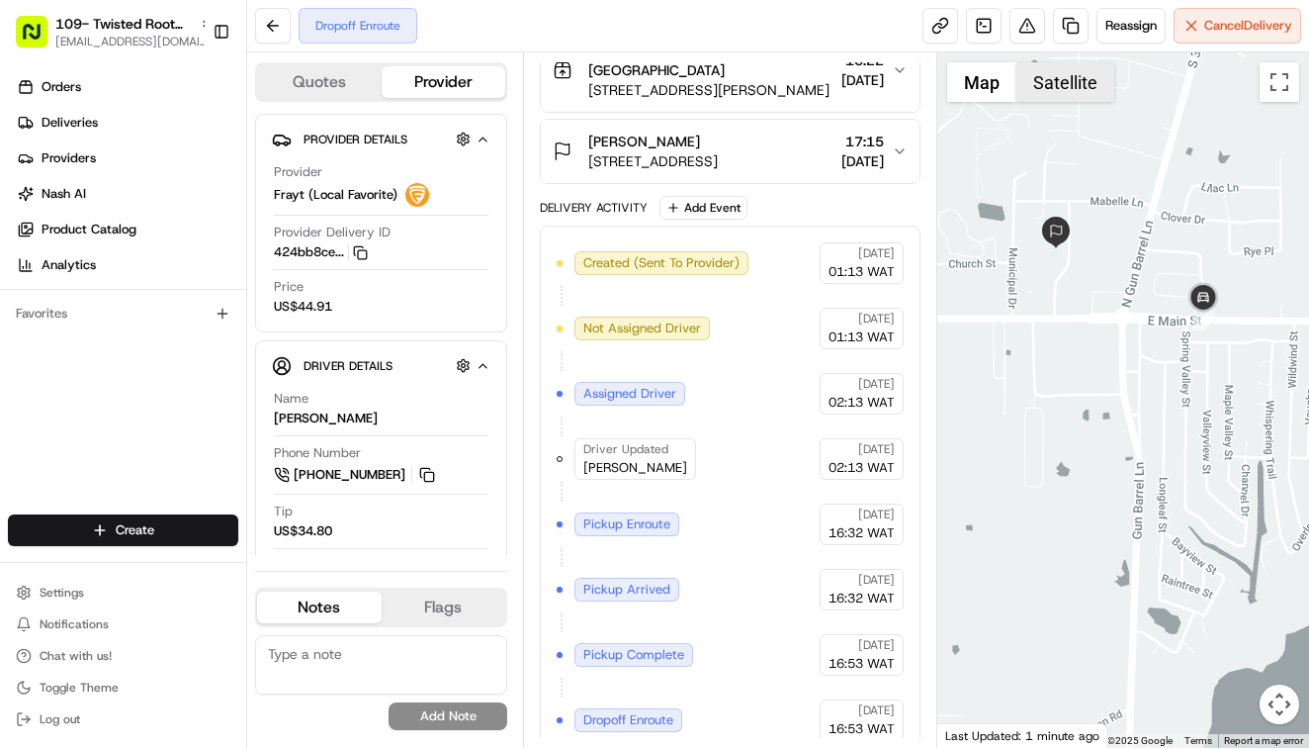
click at [1056, 89] on button "Satellite" at bounding box center [1066, 82] width 98 height 40
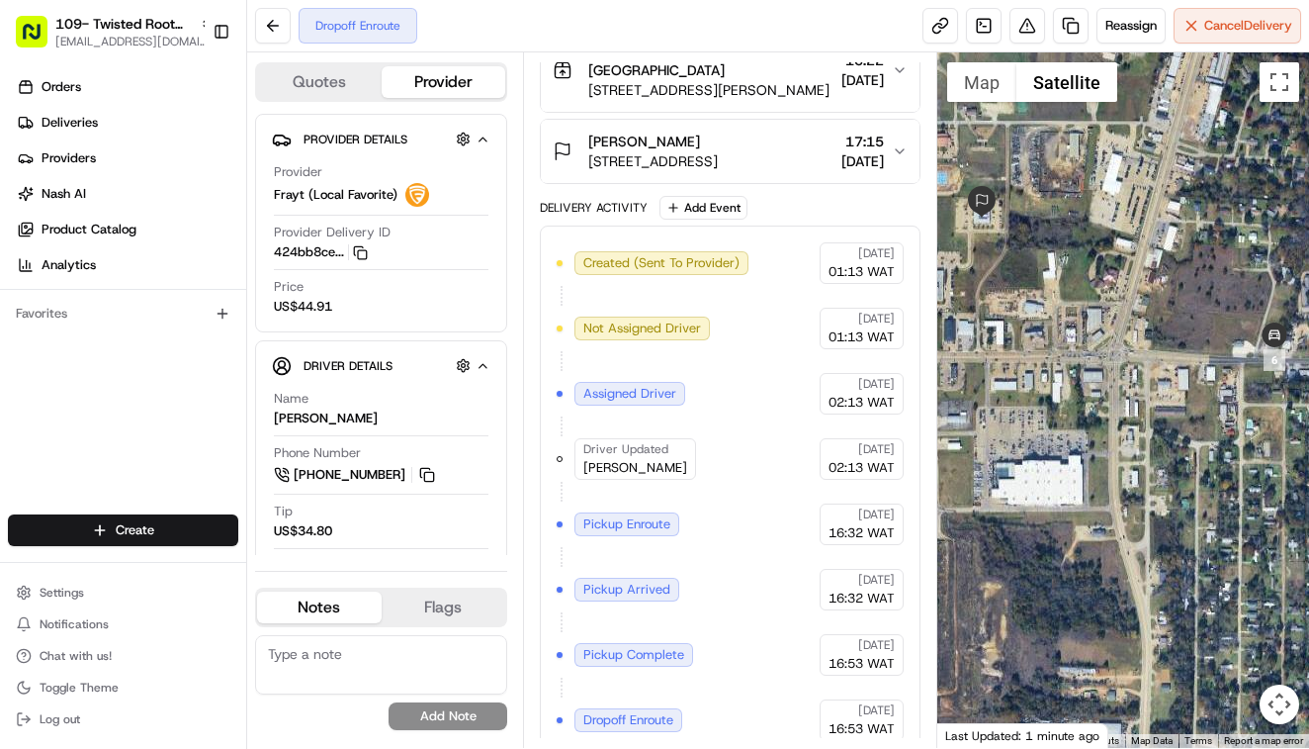
drag, startPoint x: 1074, startPoint y: 273, endPoint x: 1081, endPoint y: 297, distance: 24.7
click at [1081, 297] on div at bounding box center [1124, 399] width 372 height 695
click at [977, 79] on button "Map" at bounding box center [981, 82] width 69 height 40
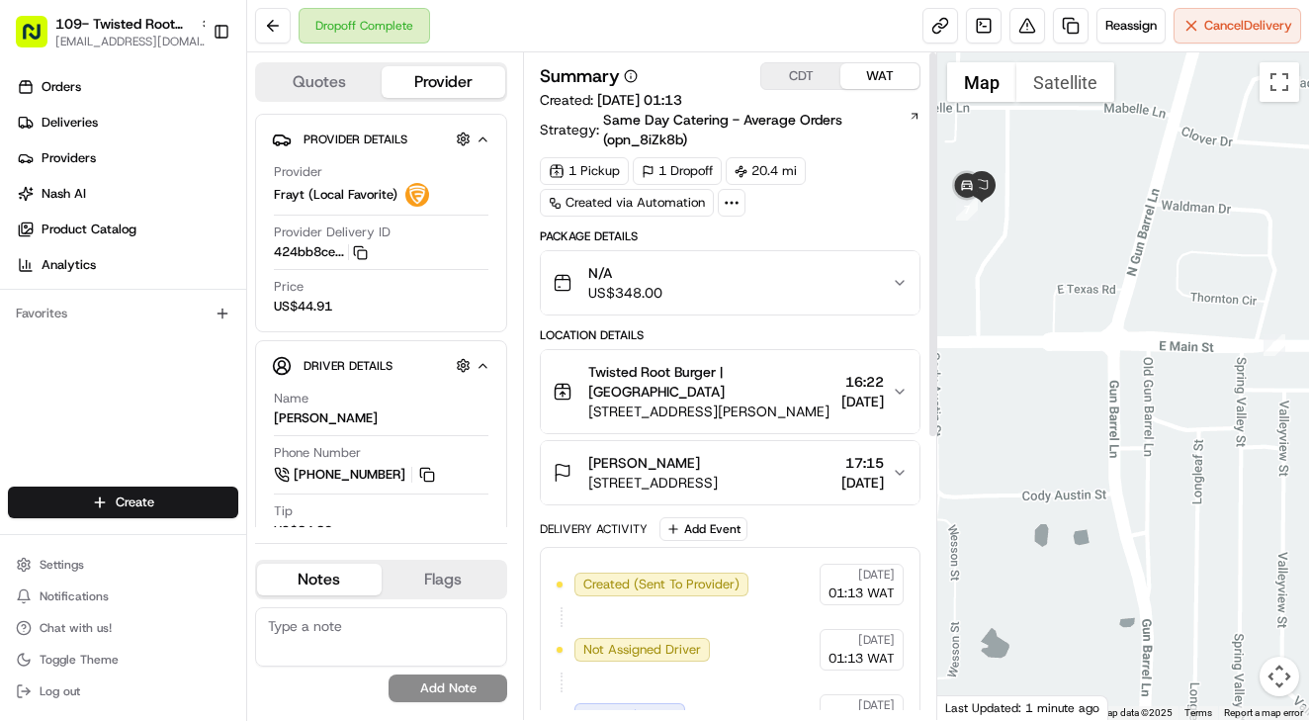
scroll to position [0, 0]
click at [839, 291] on div "N/A US$348.00" at bounding box center [722, 283] width 339 height 40
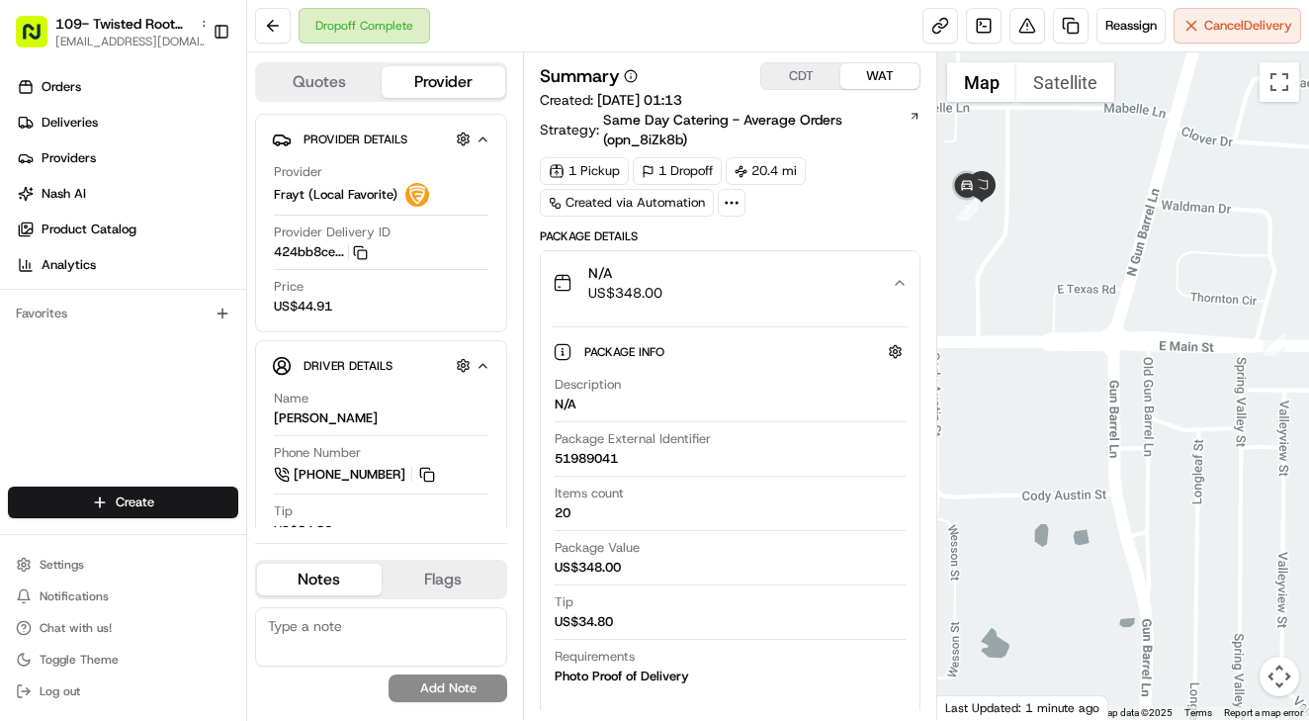
click at [839, 291] on div "N/A US$348.00" at bounding box center [722, 283] width 339 height 40
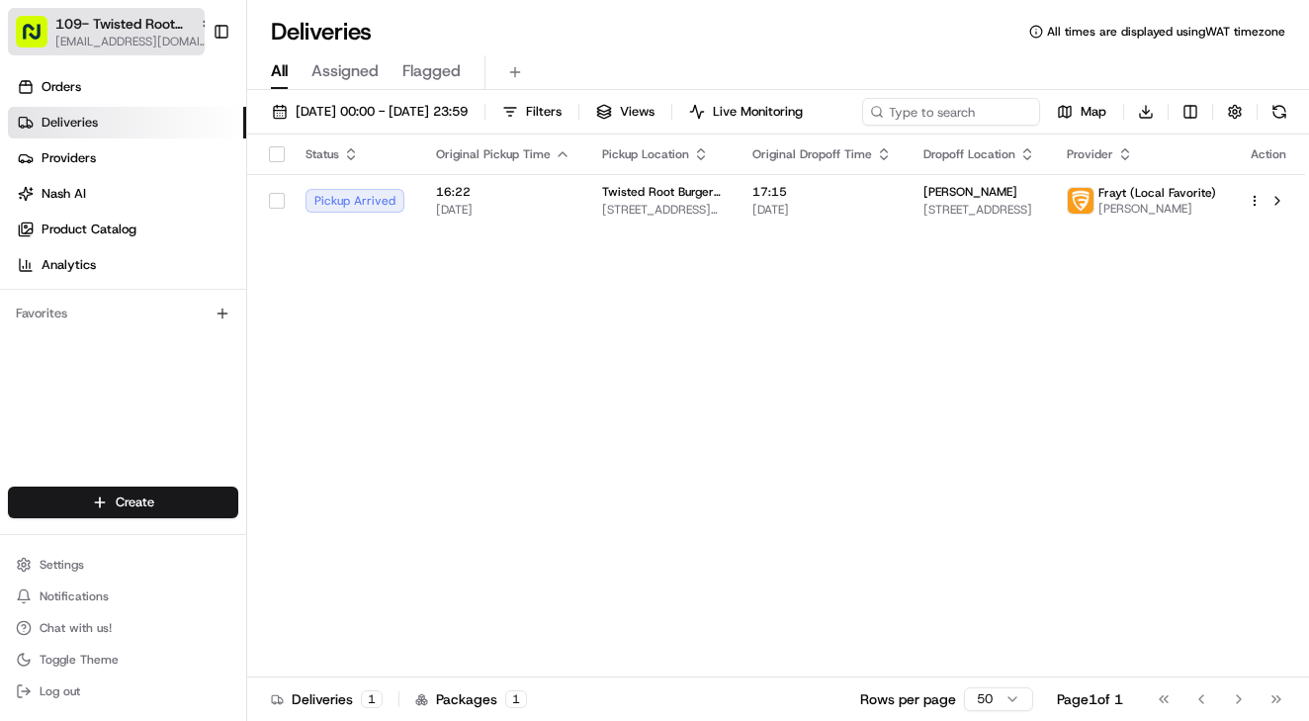
click at [105, 39] on span "[EMAIL_ADDRESS][DOMAIN_NAME]" at bounding box center [134, 42] width 158 height 16
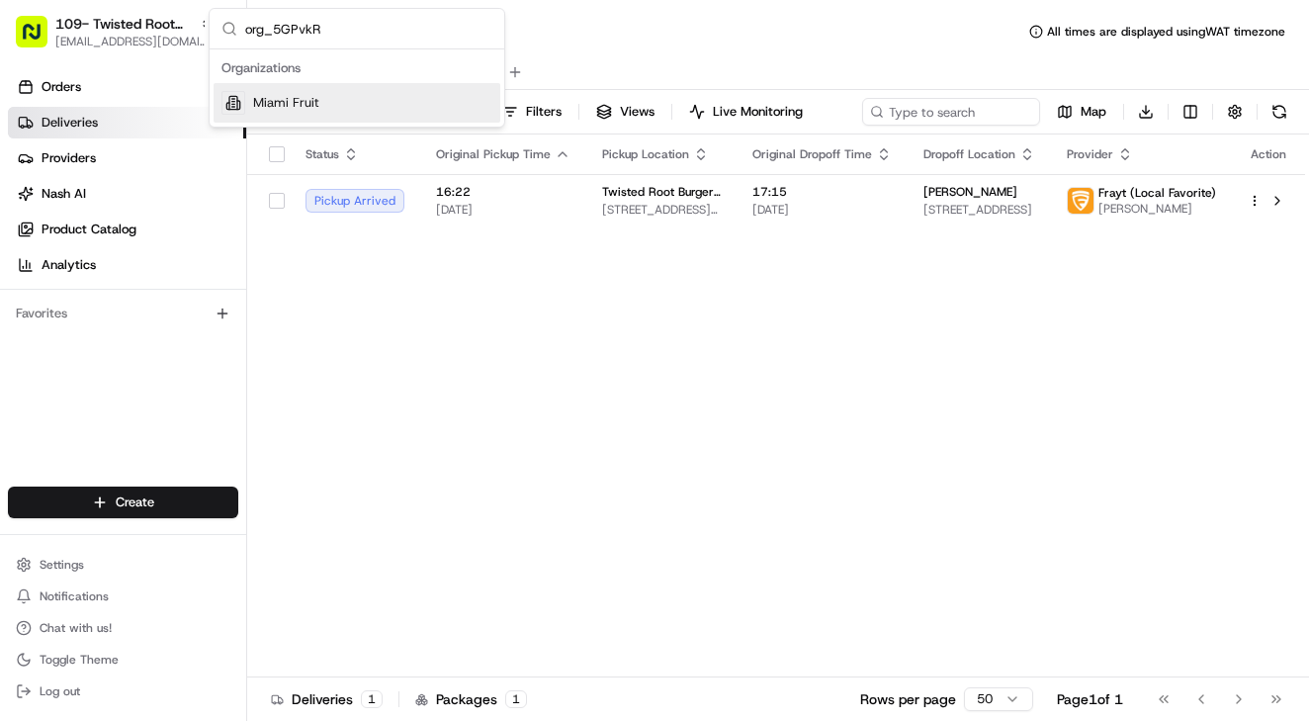
type input "org_5GPvkR"
click at [288, 104] on span "Miami Fruit" at bounding box center [286, 103] width 66 height 18
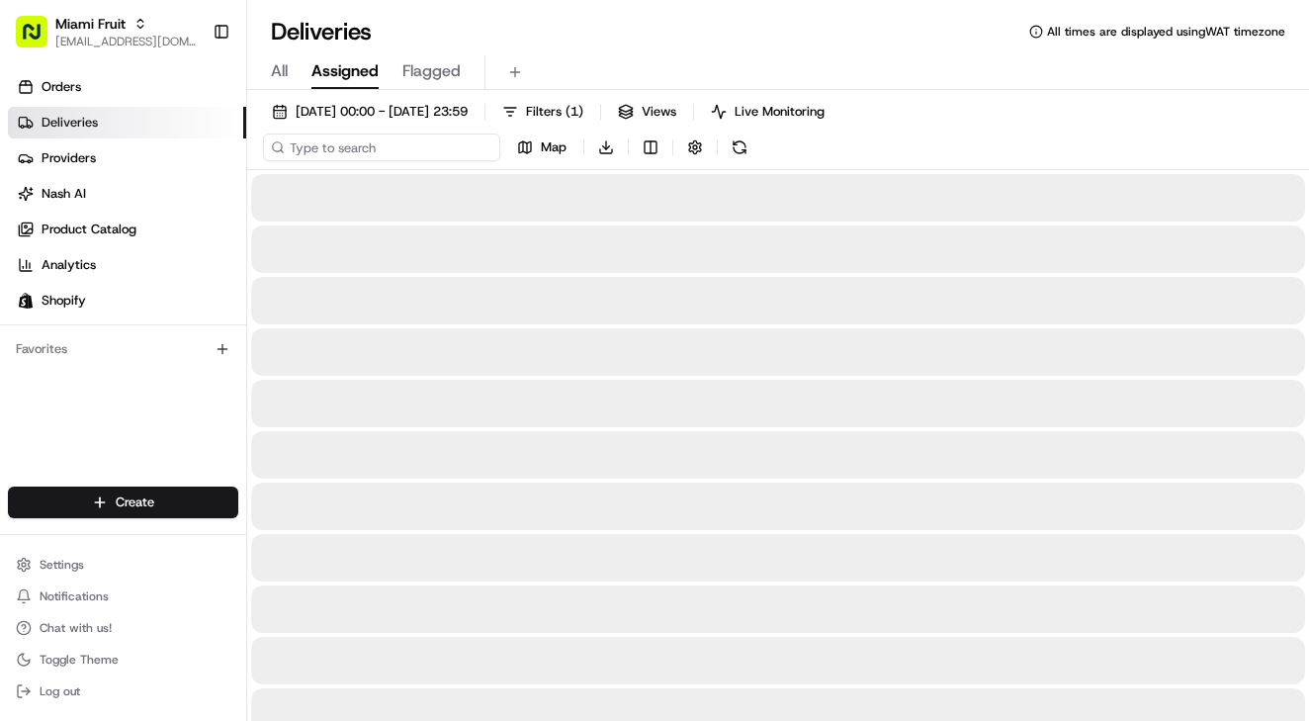
click at [364, 149] on input at bounding box center [381, 148] width 237 height 28
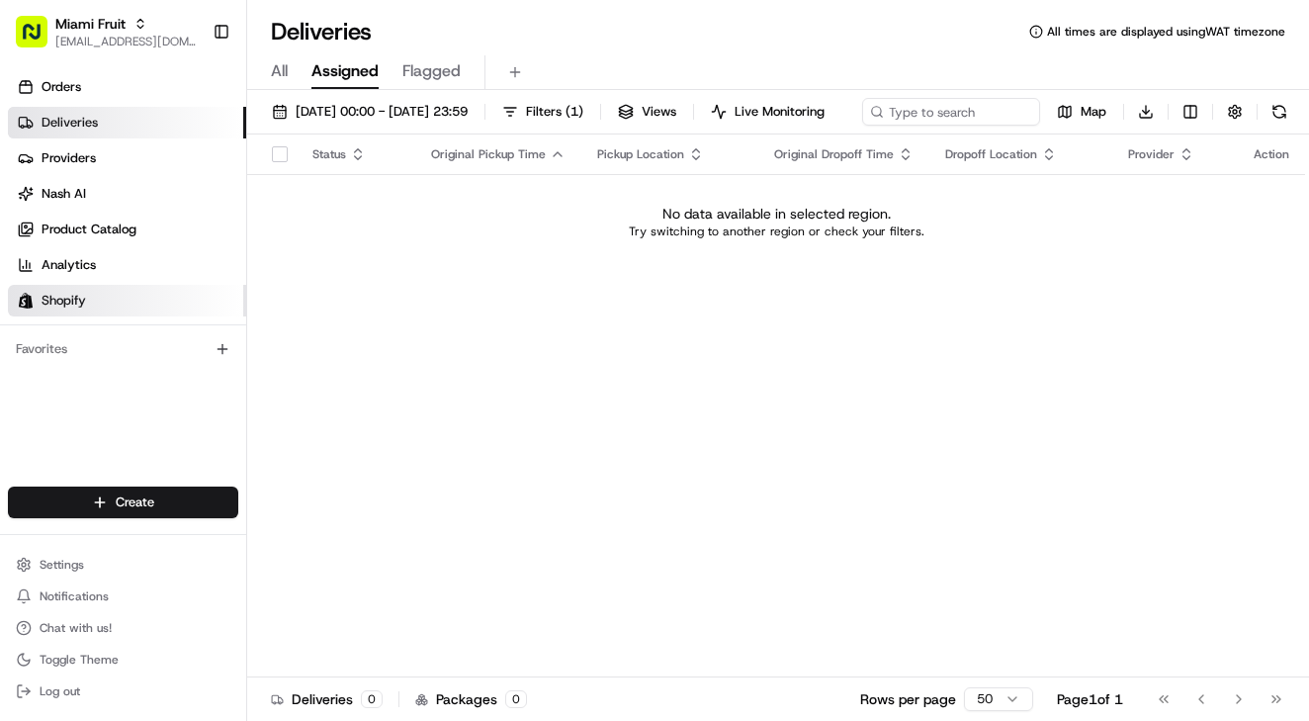
click at [71, 314] on link "Shopify" at bounding box center [127, 301] width 238 height 32
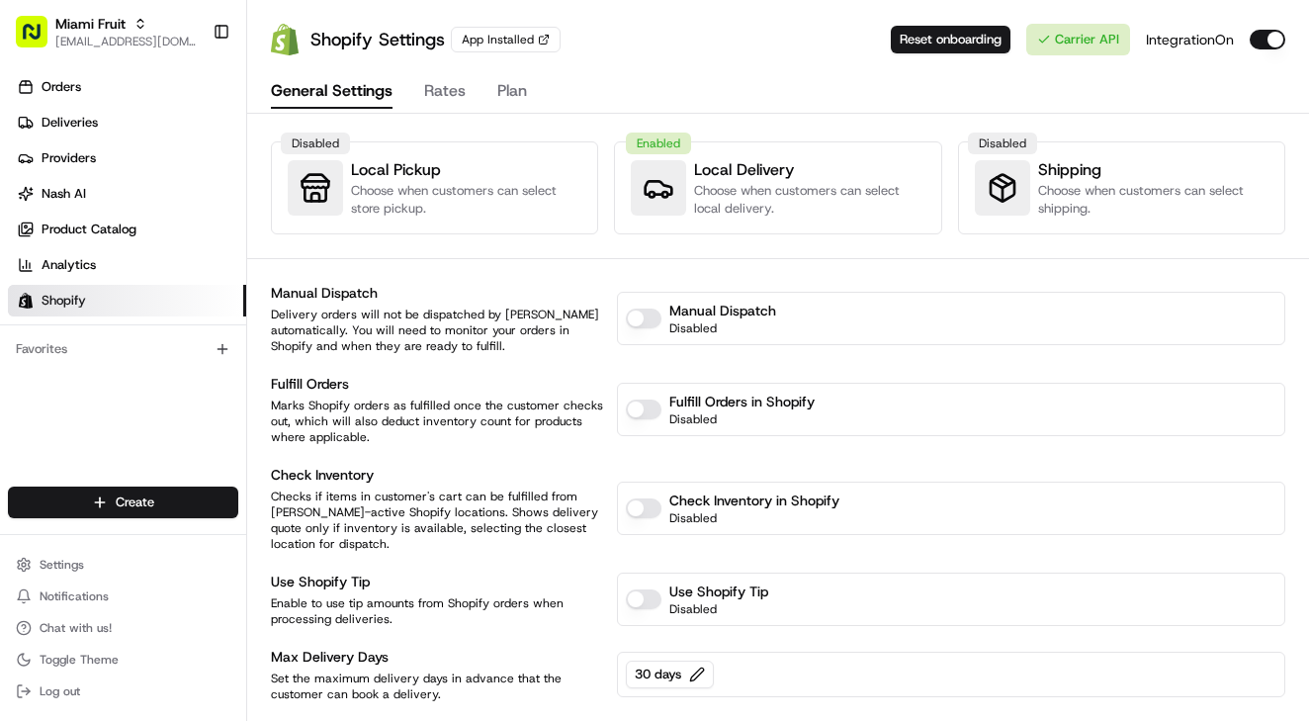
click at [697, 177] on h3 "Local Delivery" at bounding box center [809, 170] width 230 height 24
click at [76, 566] on span "Settings" at bounding box center [62, 565] width 45 height 16
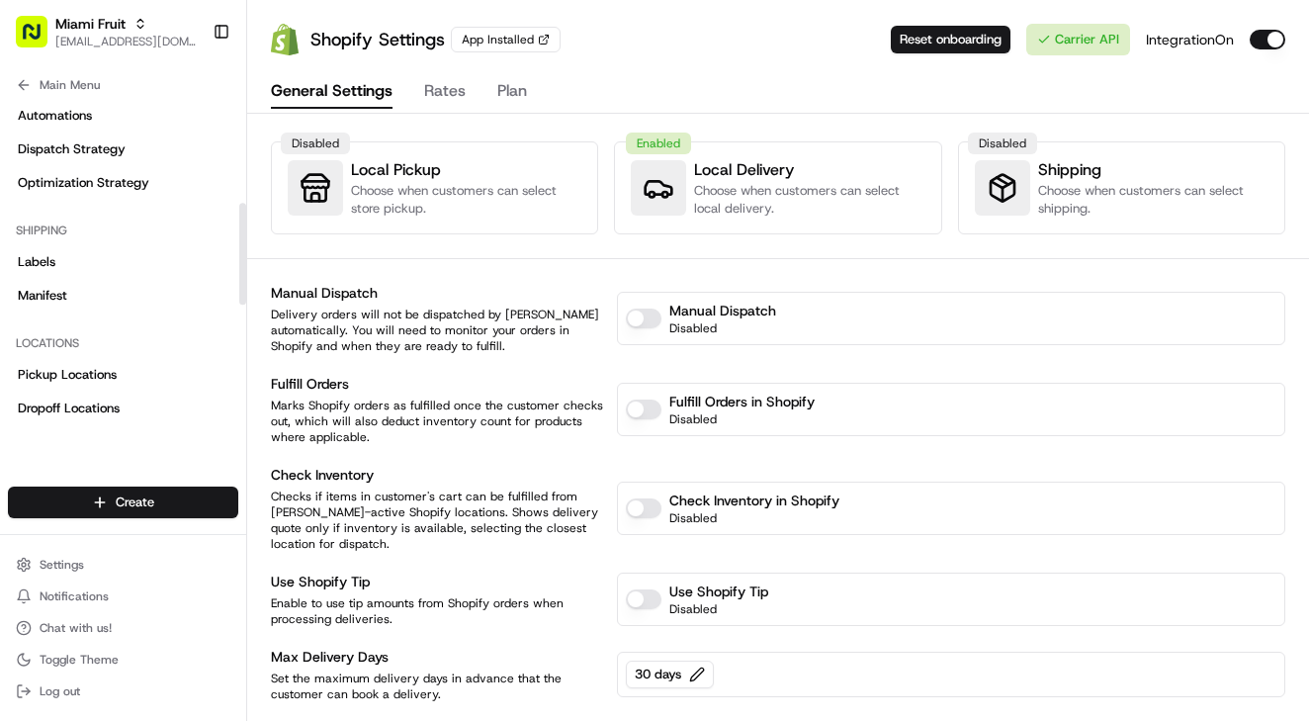
scroll to position [352, 0]
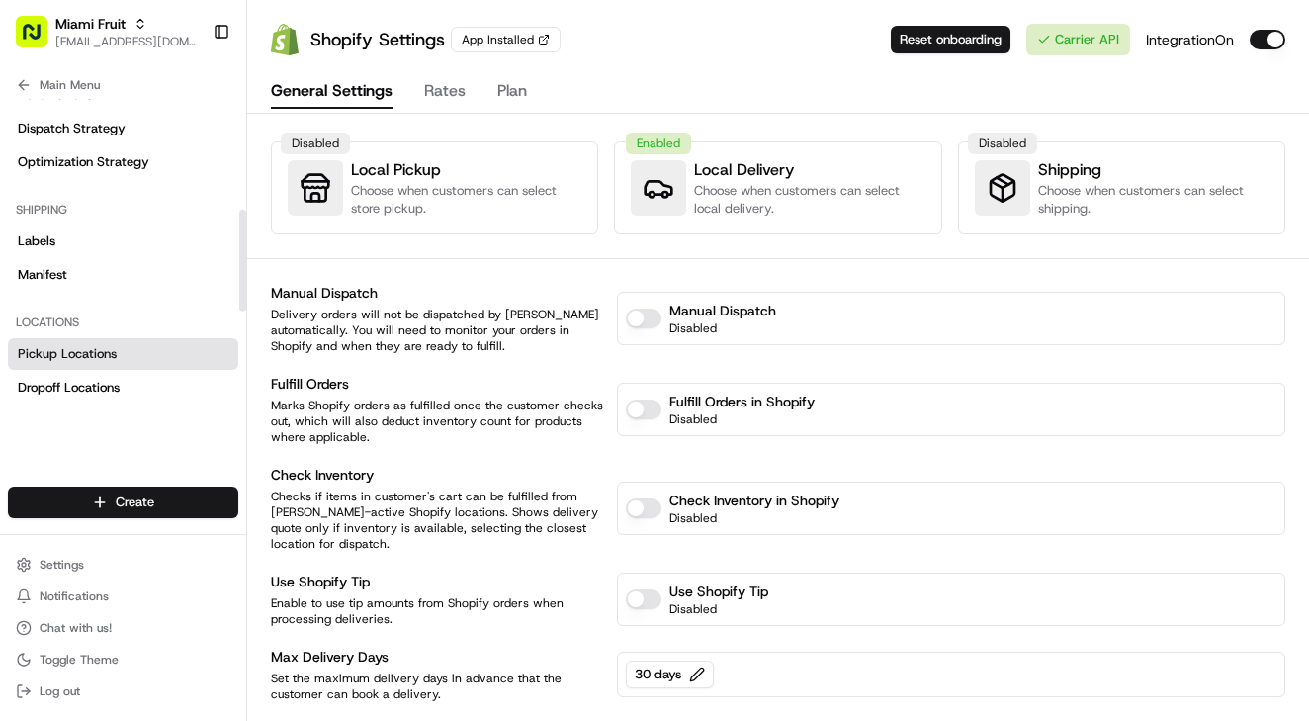
click at [95, 359] on span "Pickup Locations" at bounding box center [67, 354] width 99 height 18
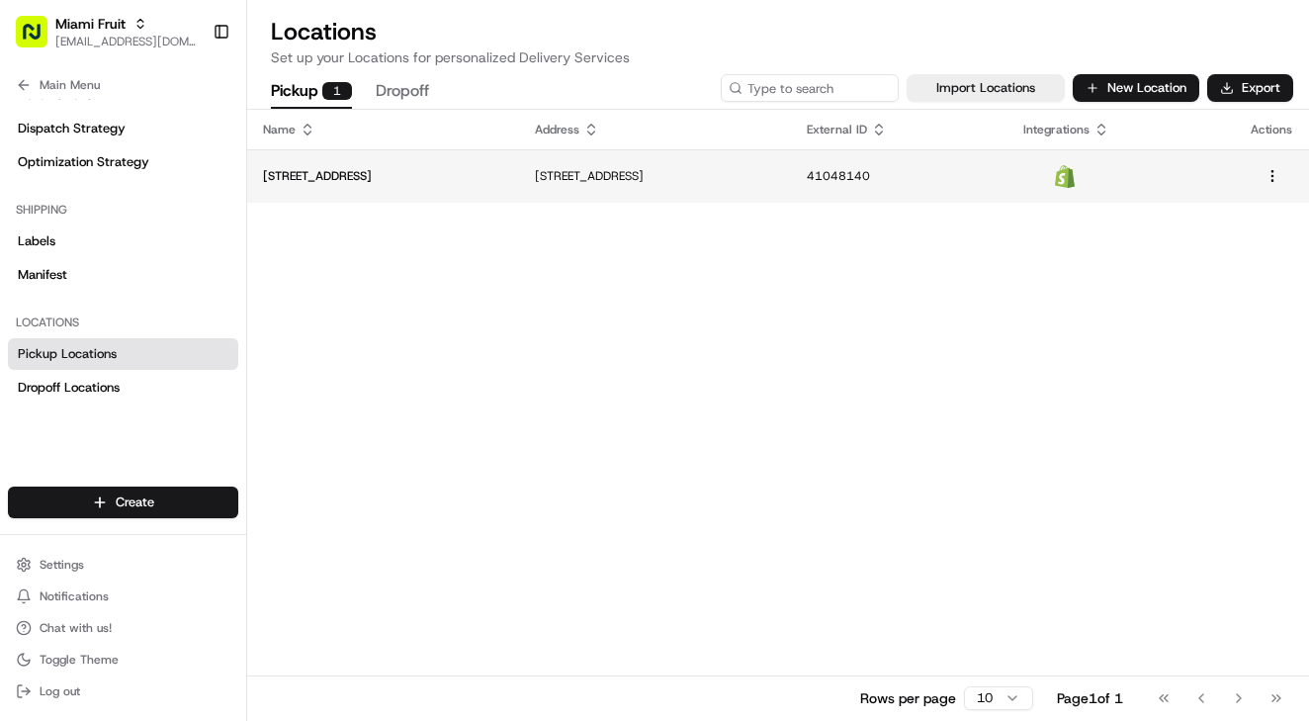
click at [349, 176] on p "[STREET_ADDRESS]" at bounding box center [383, 176] width 240 height 16
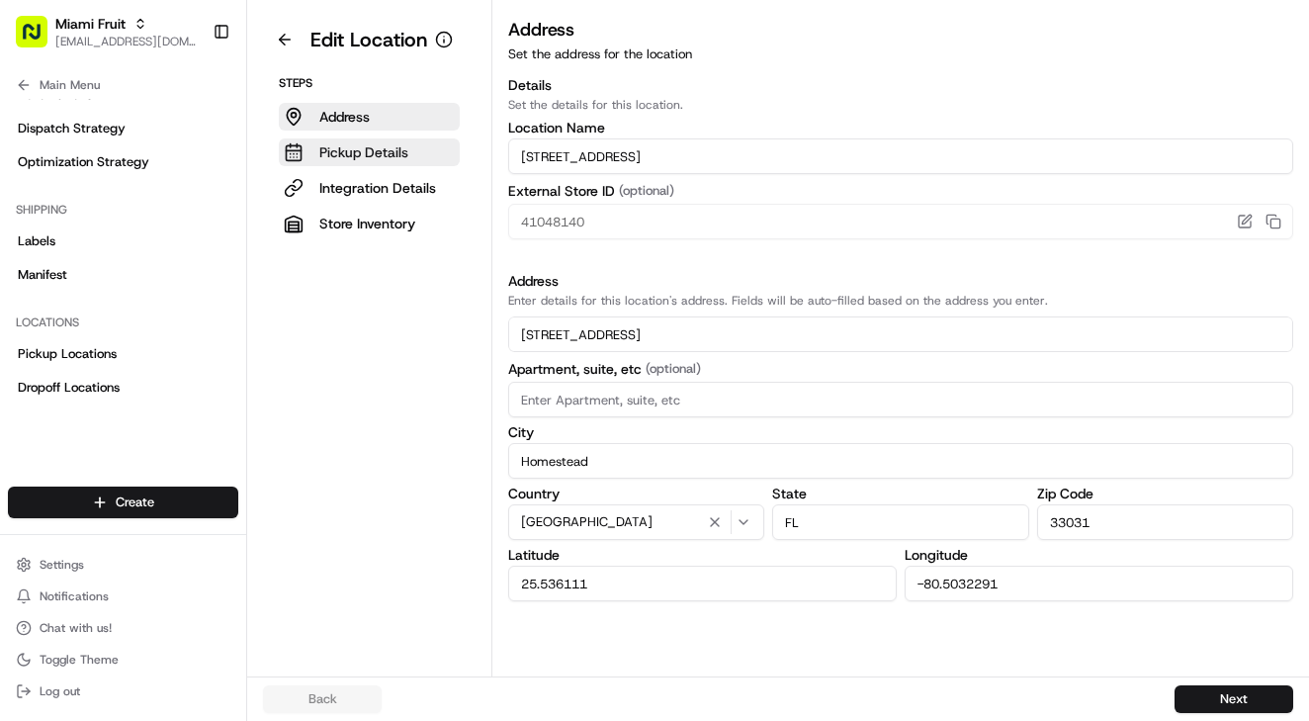
click at [368, 148] on p "Pickup Details" at bounding box center [363, 152] width 89 height 20
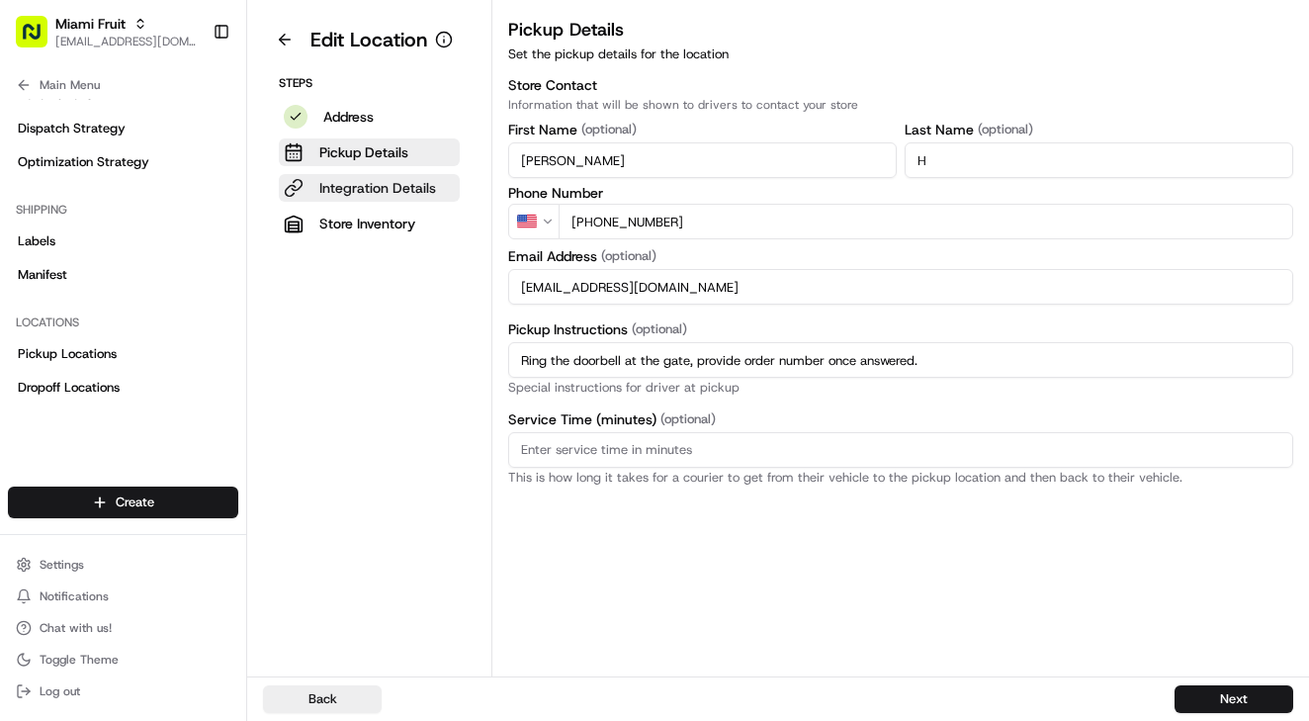
click at [368, 191] on p "Integration Details" at bounding box center [377, 188] width 117 height 20
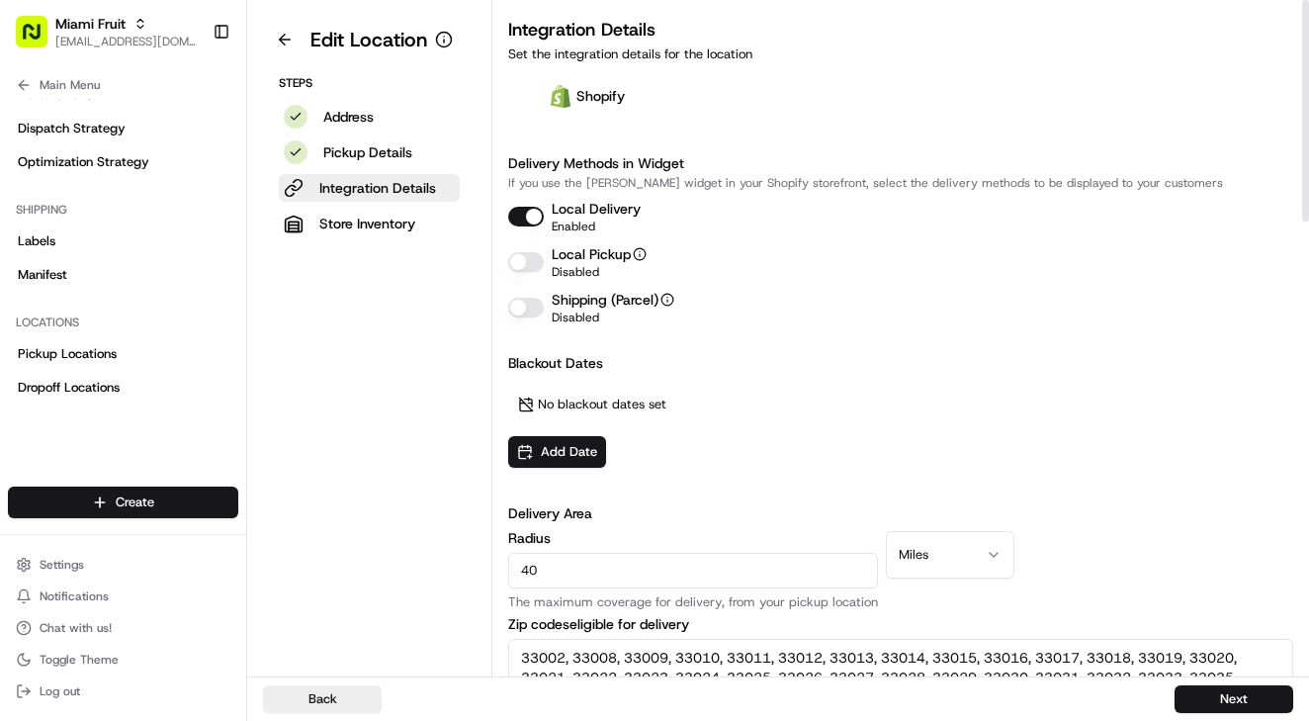
click at [533, 219] on button "Local Delivery" at bounding box center [526, 217] width 36 height 20
click at [533, 221] on button "Local Delivery" at bounding box center [526, 217] width 36 height 20
click at [328, 702] on button "Back" at bounding box center [322, 699] width 119 height 28
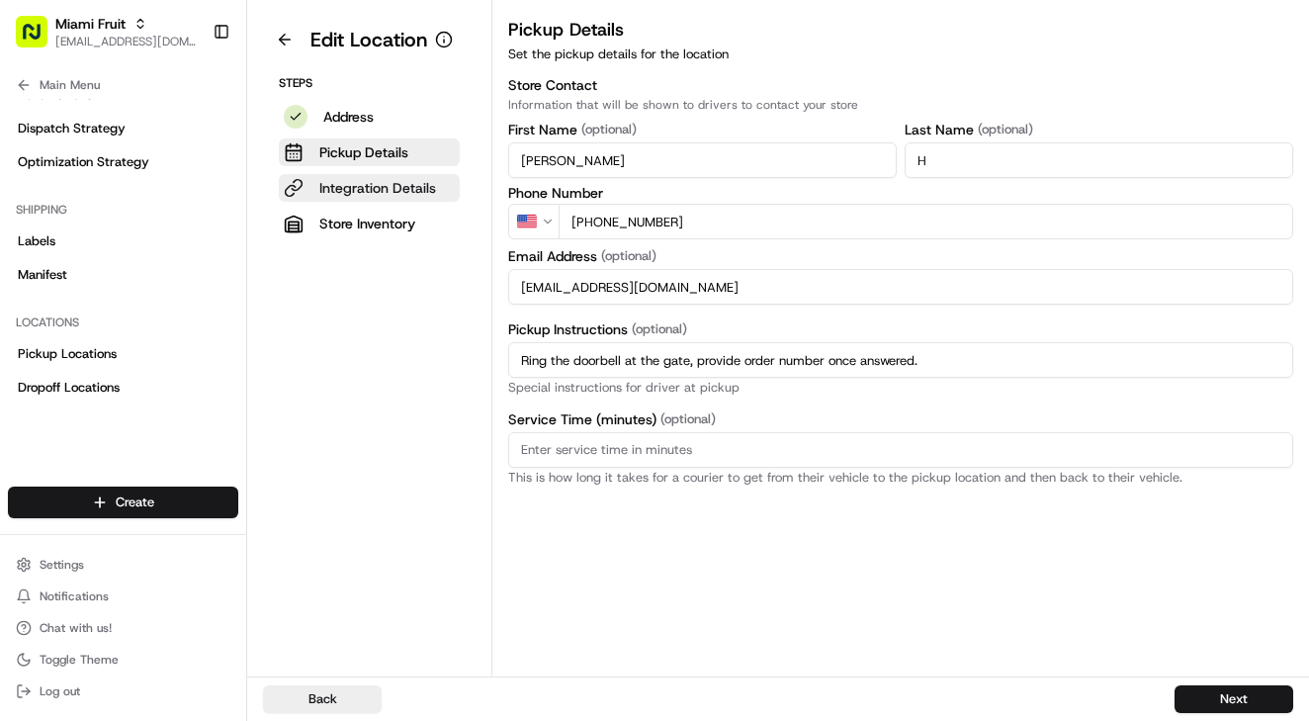
click at [370, 190] on p "Integration Details" at bounding box center [377, 188] width 117 height 20
